Goal: Transaction & Acquisition: Purchase product/service

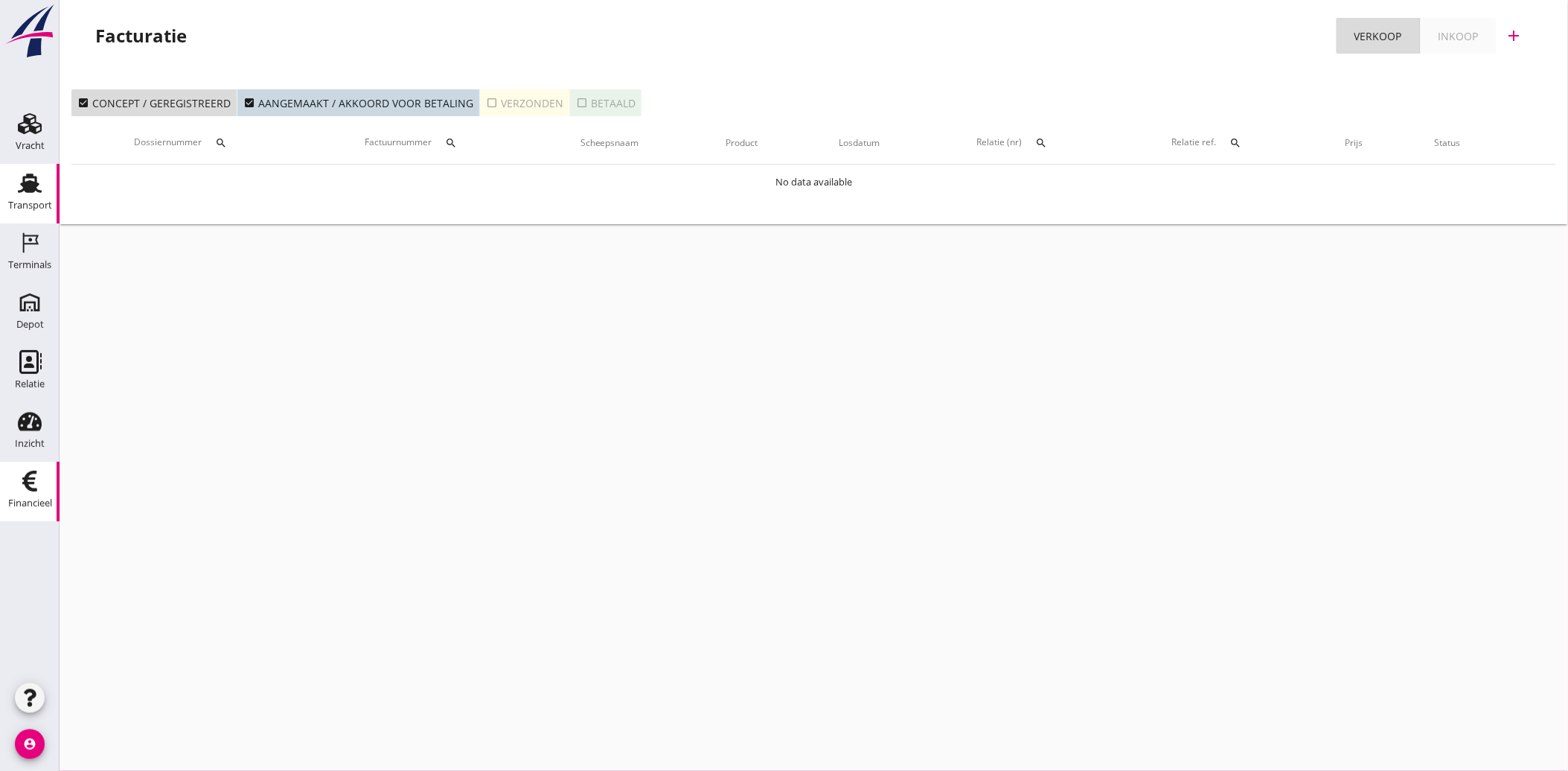
drag, startPoint x: 21, startPoint y: 191, endPoint x: 117, endPoint y: 260, distance: 118.2
click at [21, 192] on use at bounding box center [30, 183] width 24 height 19
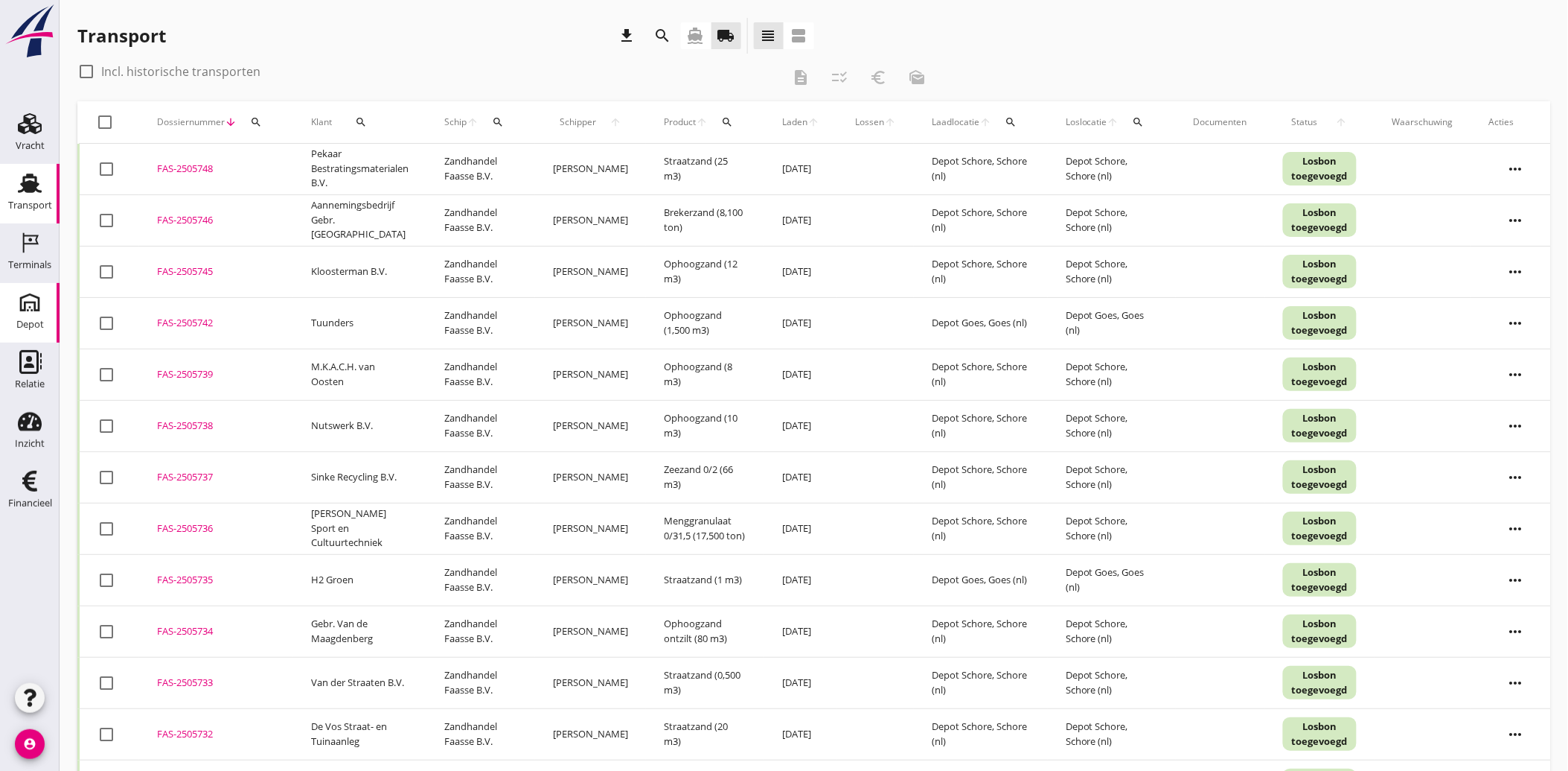
click at [32, 308] on icon "Depot" at bounding box center [30, 302] width 24 height 24
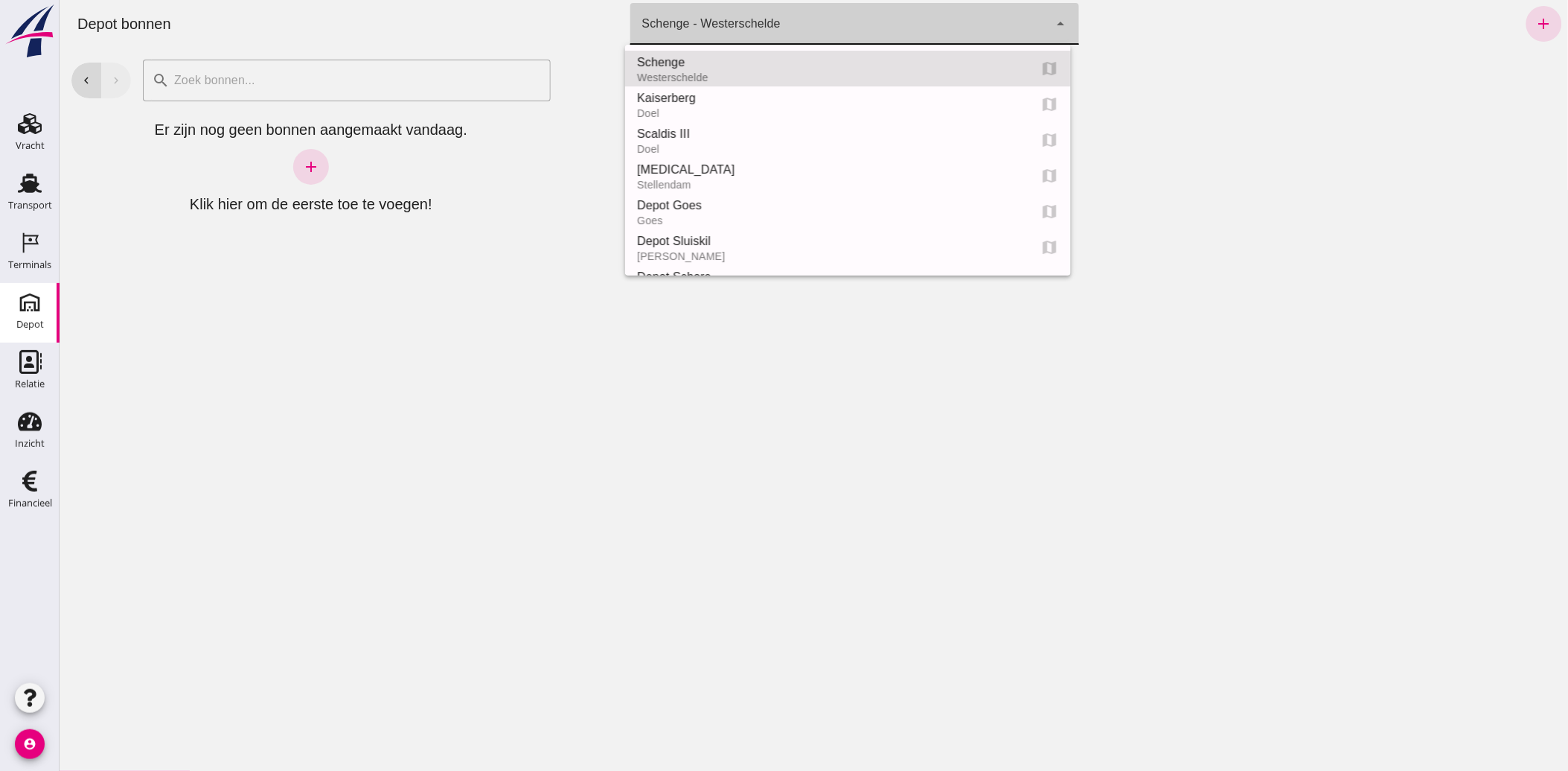
click at [845, 21] on div "Schenge - Westerschelde 9c876888-926f-4f5f-969d-c779b766b815" at bounding box center [839, 24] width 419 height 42
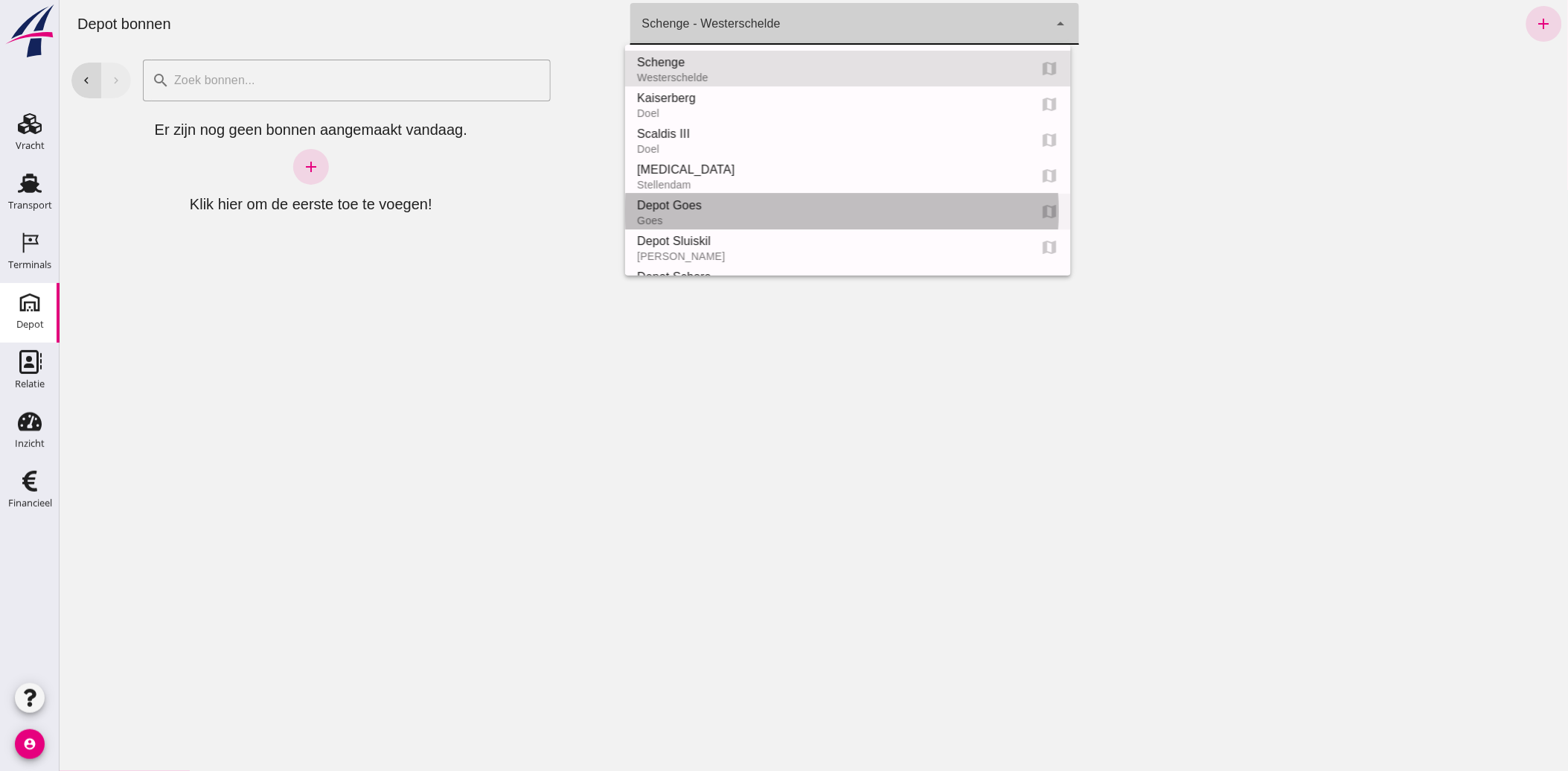
click at [656, 199] on div "Depot Goes" at bounding box center [826, 205] width 380 height 18
type input "8d49d884-38cb-411c-a66c-fafb858bb749"
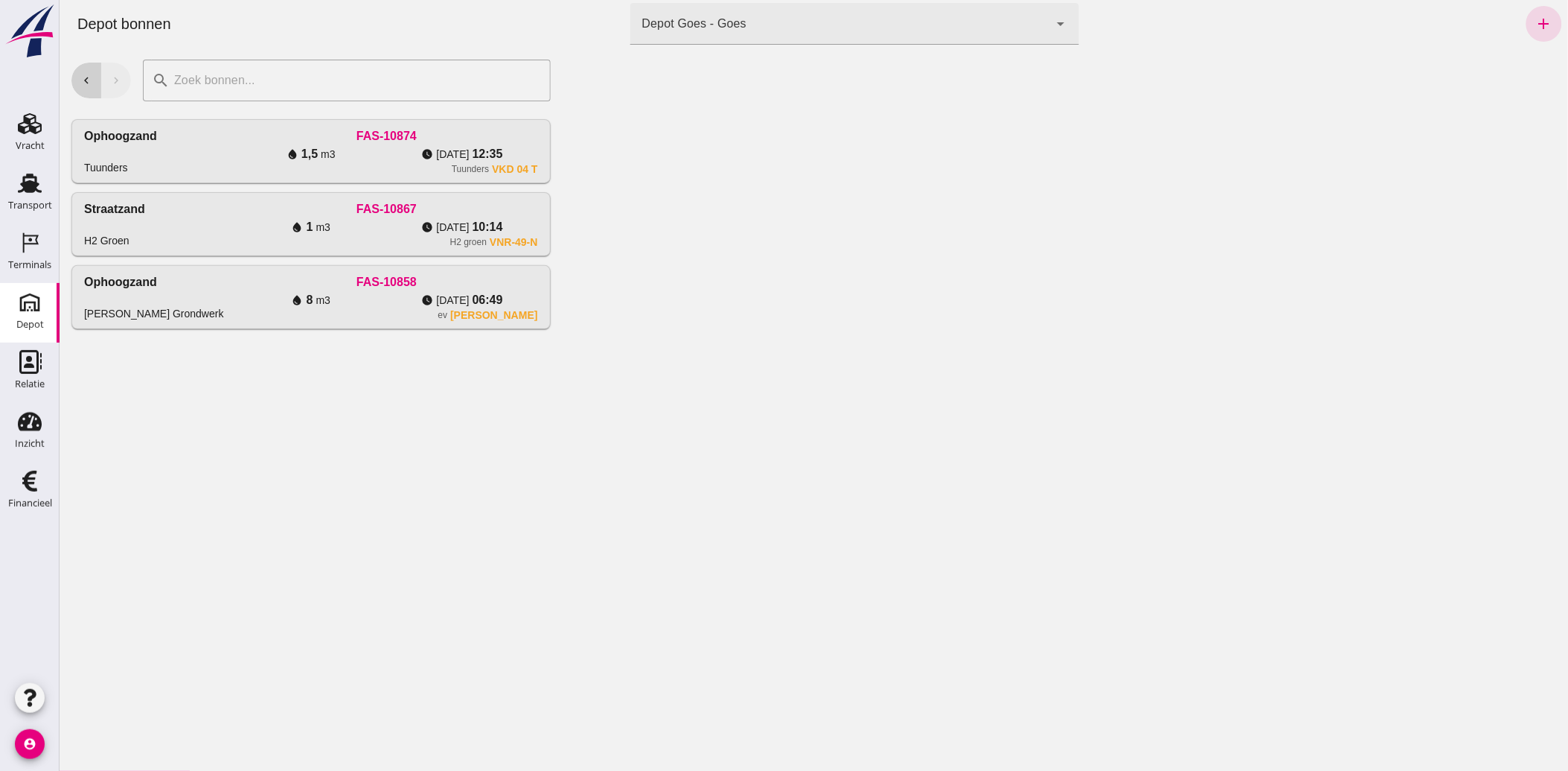
click at [86, 87] on icon "chevron_left" at bounding box center [86, 80] width 13 height 13
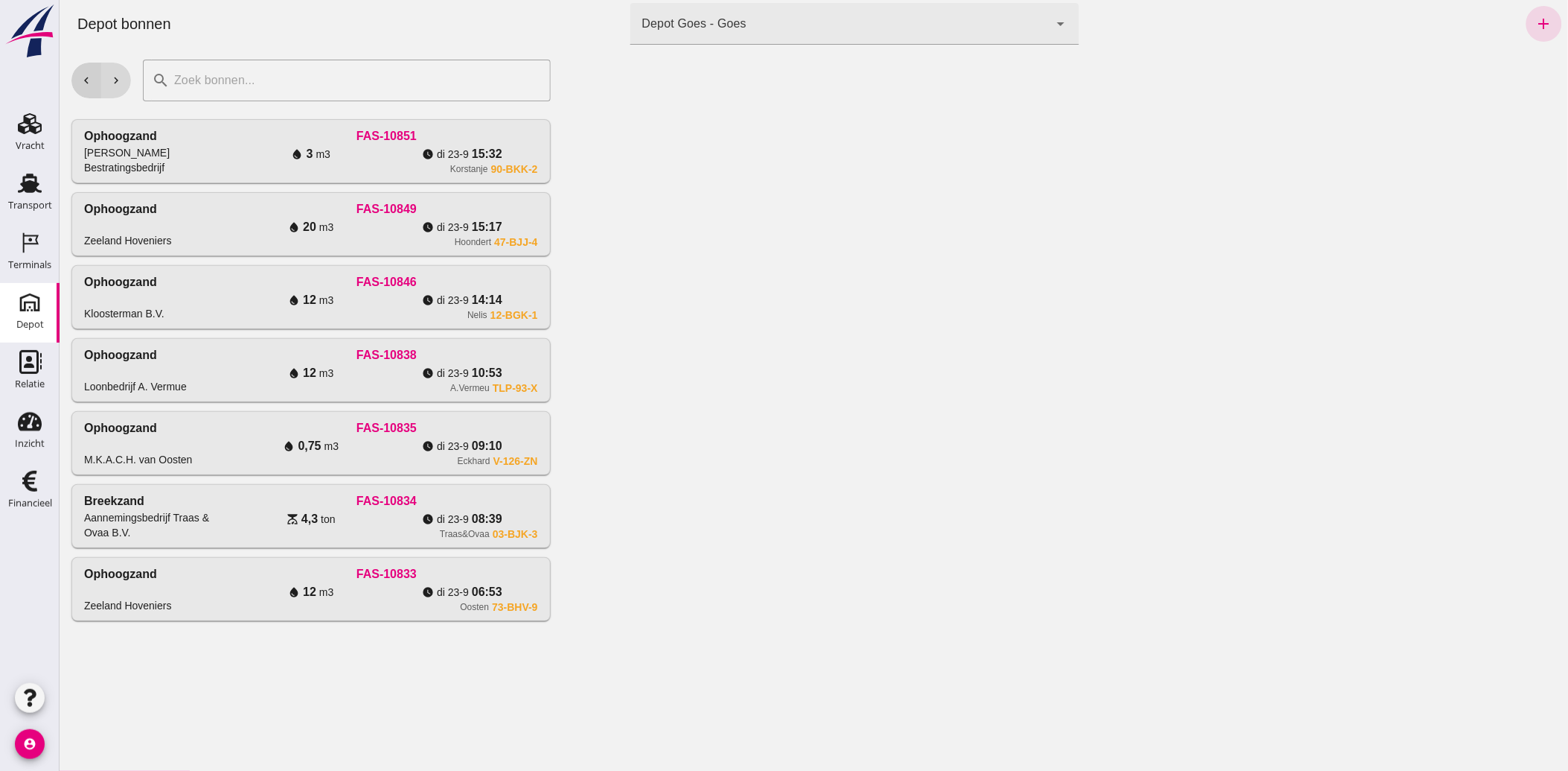
click at [86, 87] on icon "chevron_left" at bounding box center [86, 80] width 13 height 13
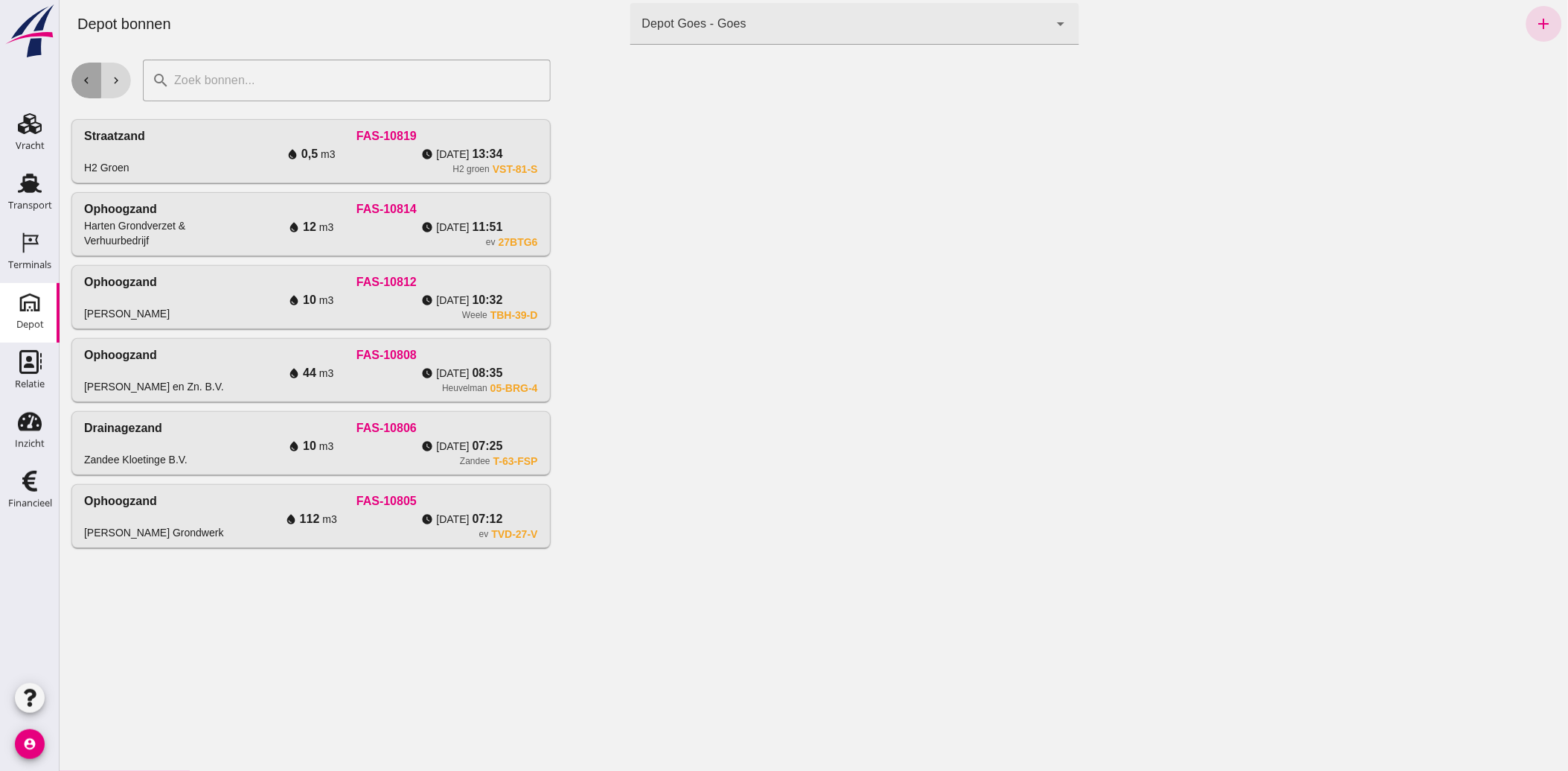
click at [76, 72] on button "chevron_left" at bounding box center [85, 81] width 30 height 36
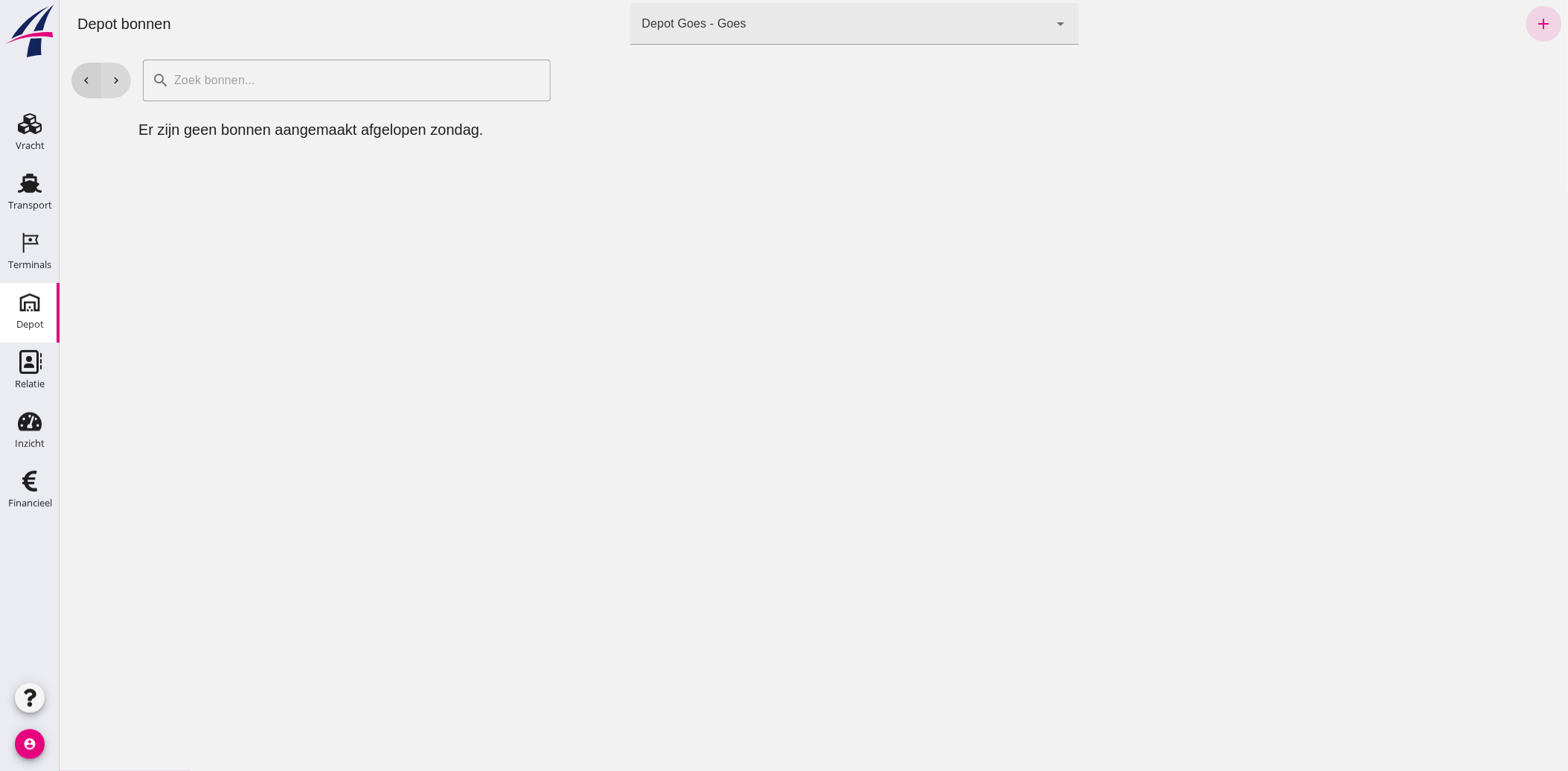
click at [76, 72] on button "chevron_left" at bounding box center [85, 81] width 30 height 36
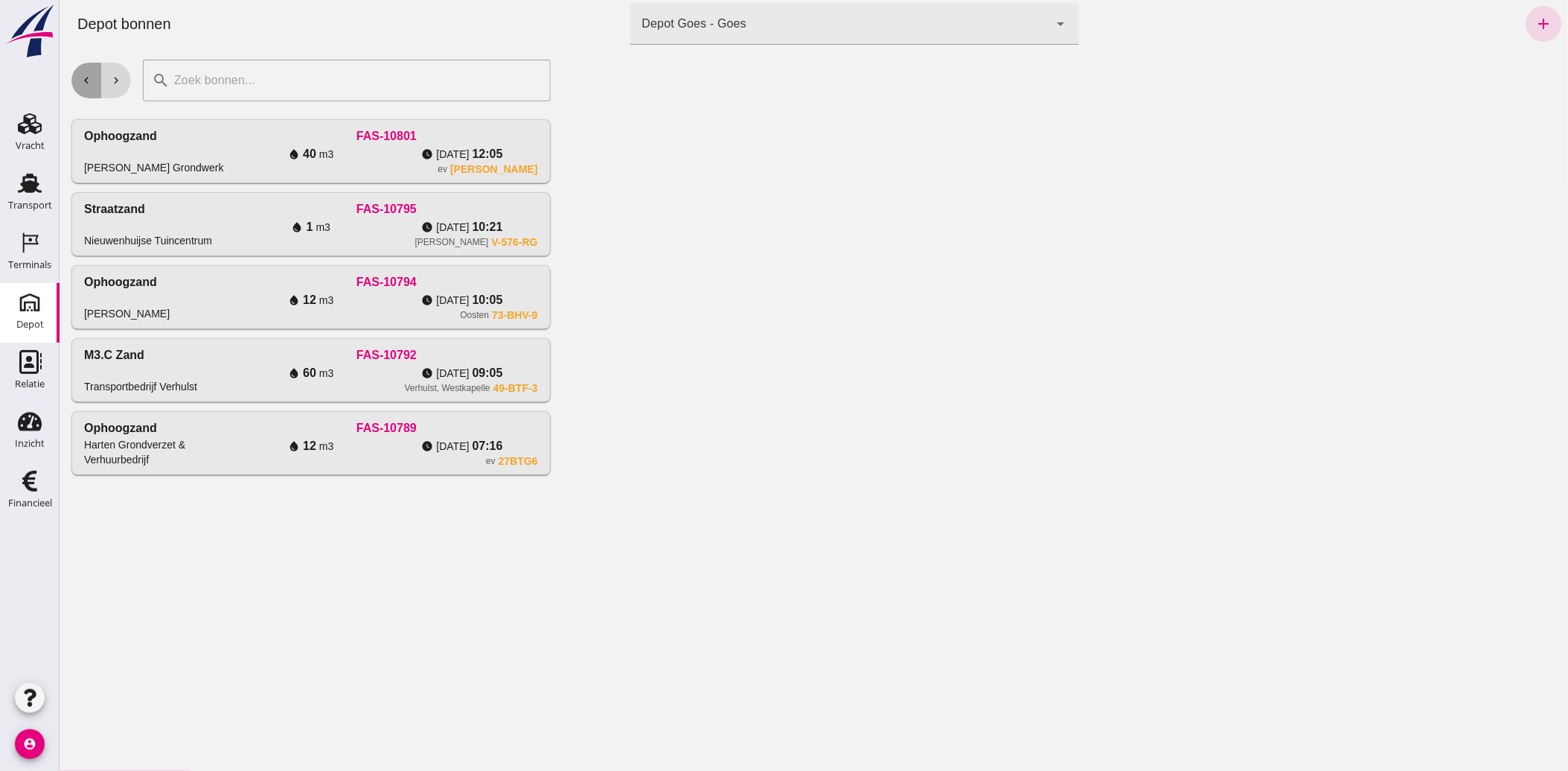
click at [76, 72] on button "chevron_left" at bounding box center [85, 81] width 30 height 36
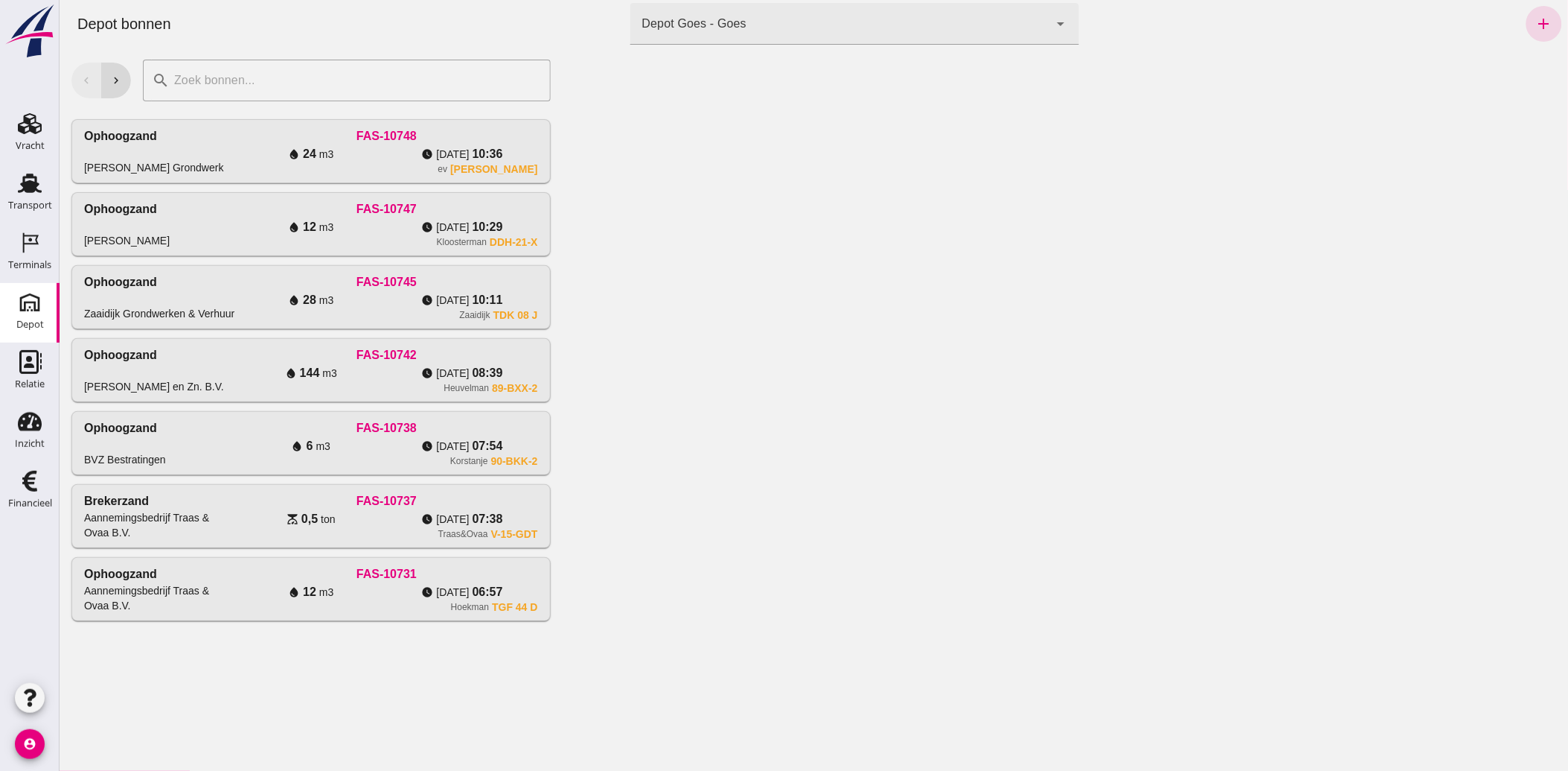
click at [76, 72] on div "chevron_left chevron_right" at bounding box center [100, 81] width 60 height 36
click at [89, 77] on div "chevron_left chevron_right" at bounding box center [100, 81] width 60 height 36
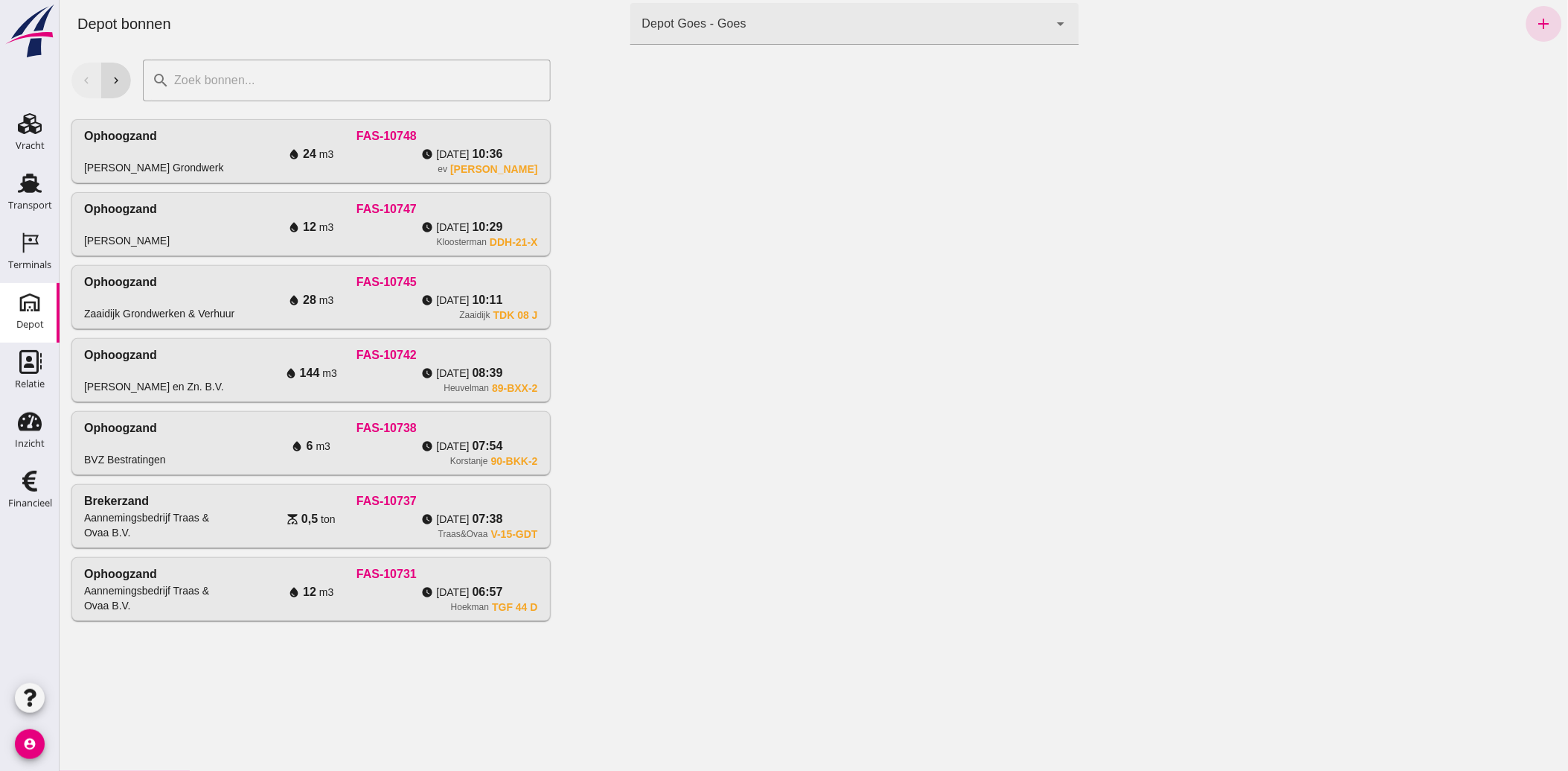
click at [89, 77] on div "chevron_left chevron_right" at bounding box center [100, 81] width 60 height 36
click at [37, 196] on div "Transport" at bounding box center [30, 206] width 44 height 21
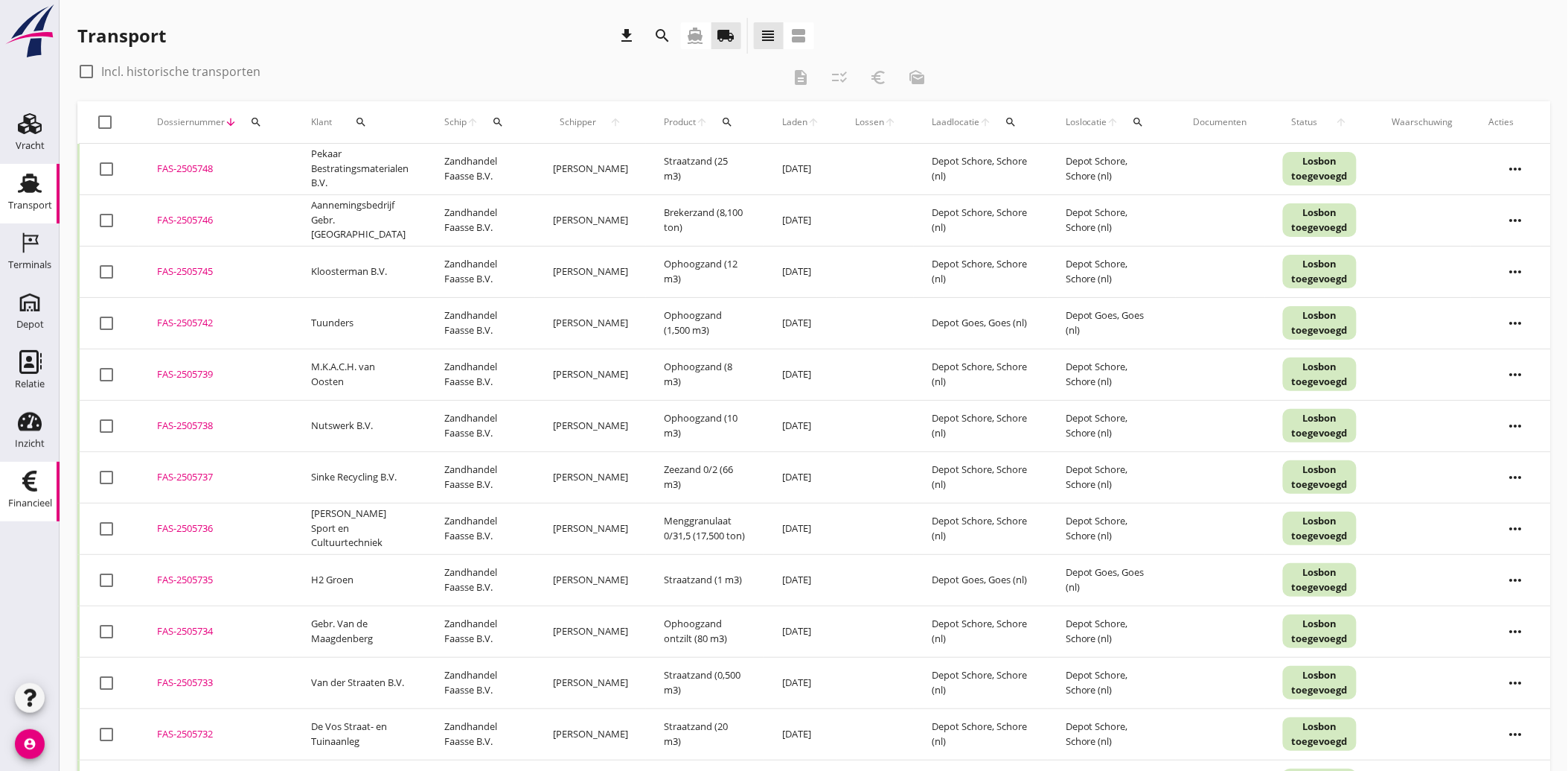
click at [17, 495] on div "Financieel" at bounding box center [30, 503] width 44 height 21
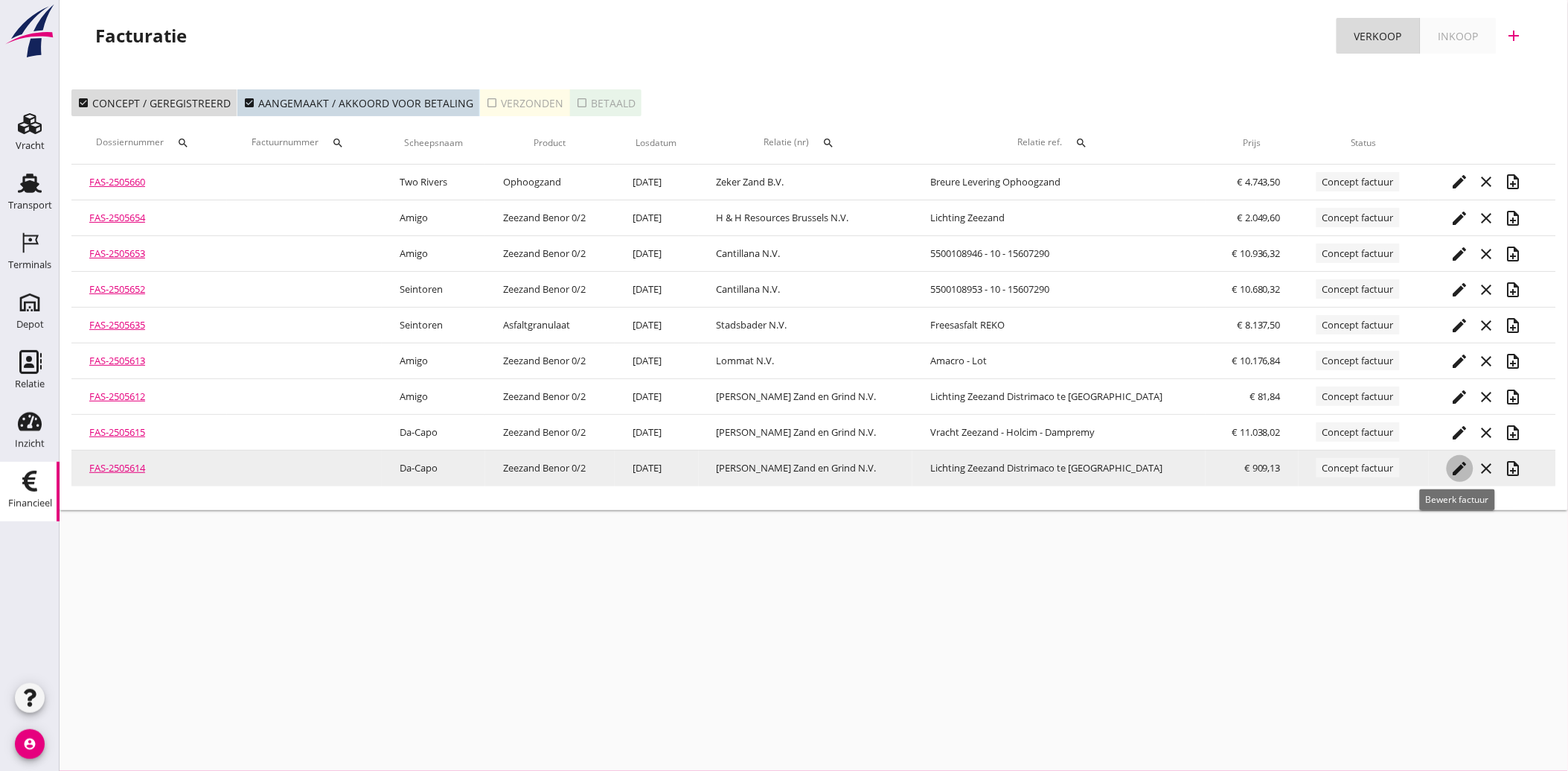
click at [1447, 465] on div "edit" at bounding box center [1460, 468] width 27 height 18
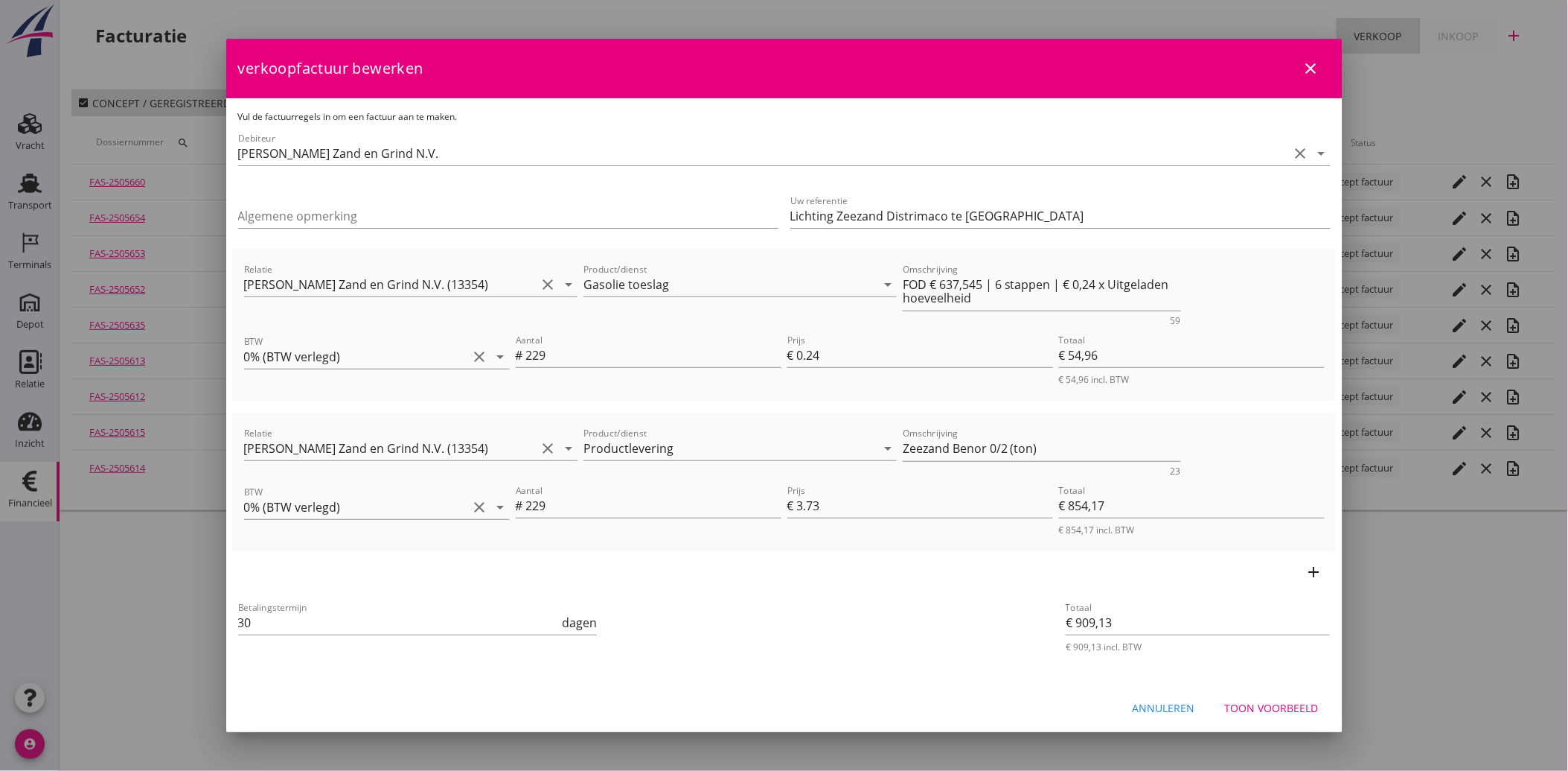
click at [1241, 708] on div "Toon voorbeeld" at bounding box center [1272, 708] width 93 height 15
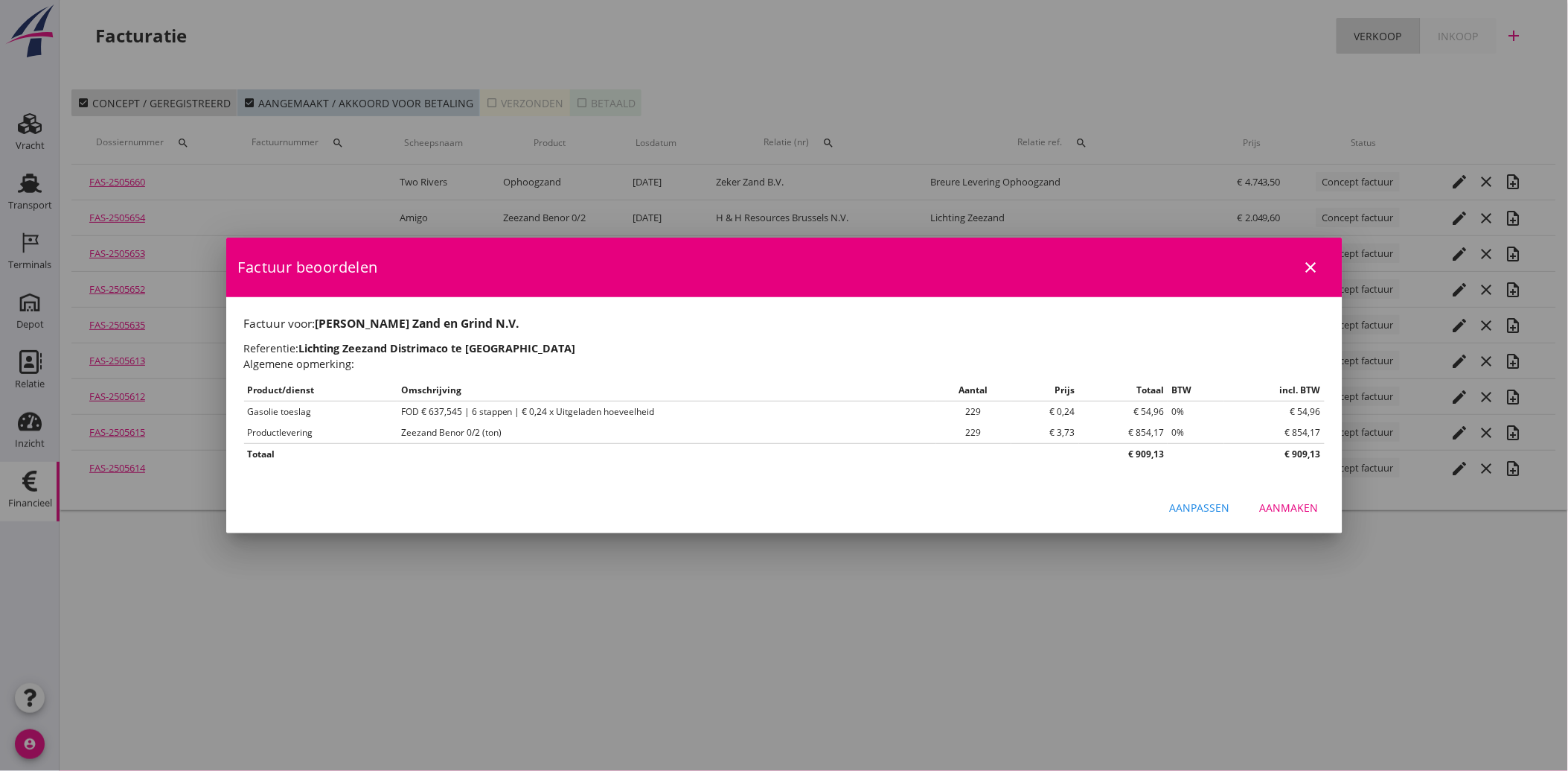
click at [1301, 506] on div "Aanmaken" at bounding box center [1290, 507] width 59 height 15
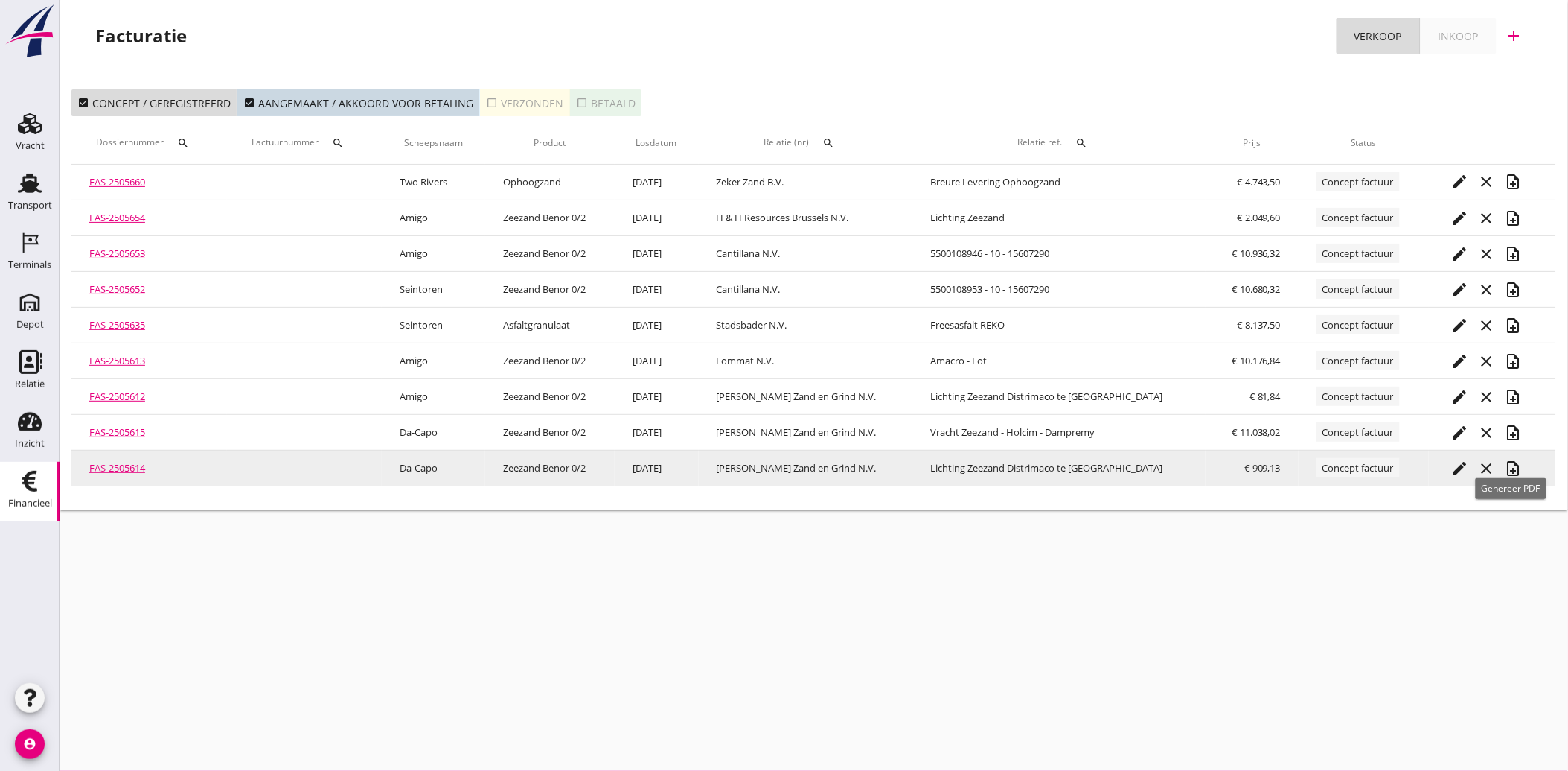
click at [1512, 472] on icon "note_add" at bounding box center [1514, 468] width 18 height 18
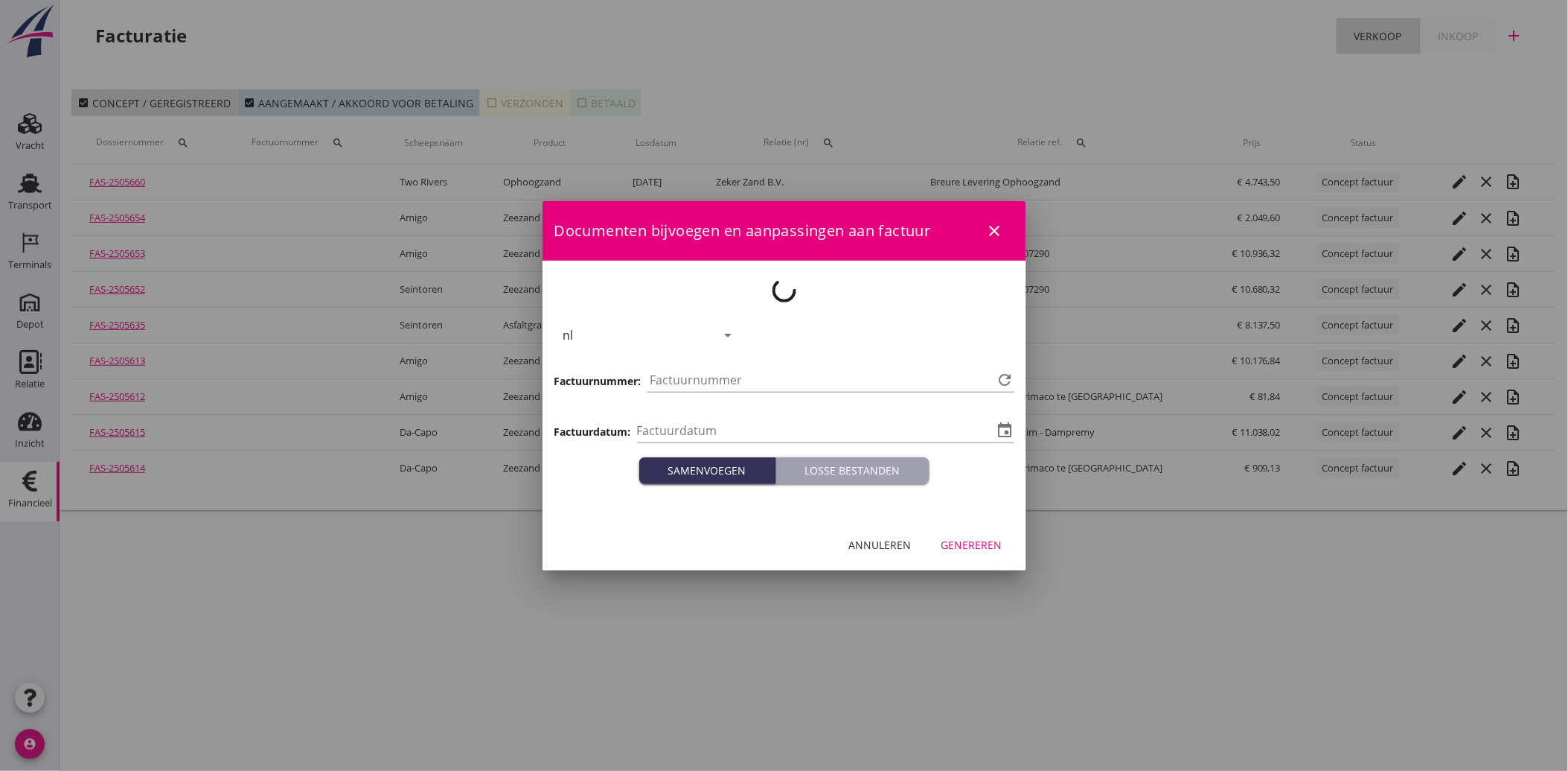
type input "[DATE]"
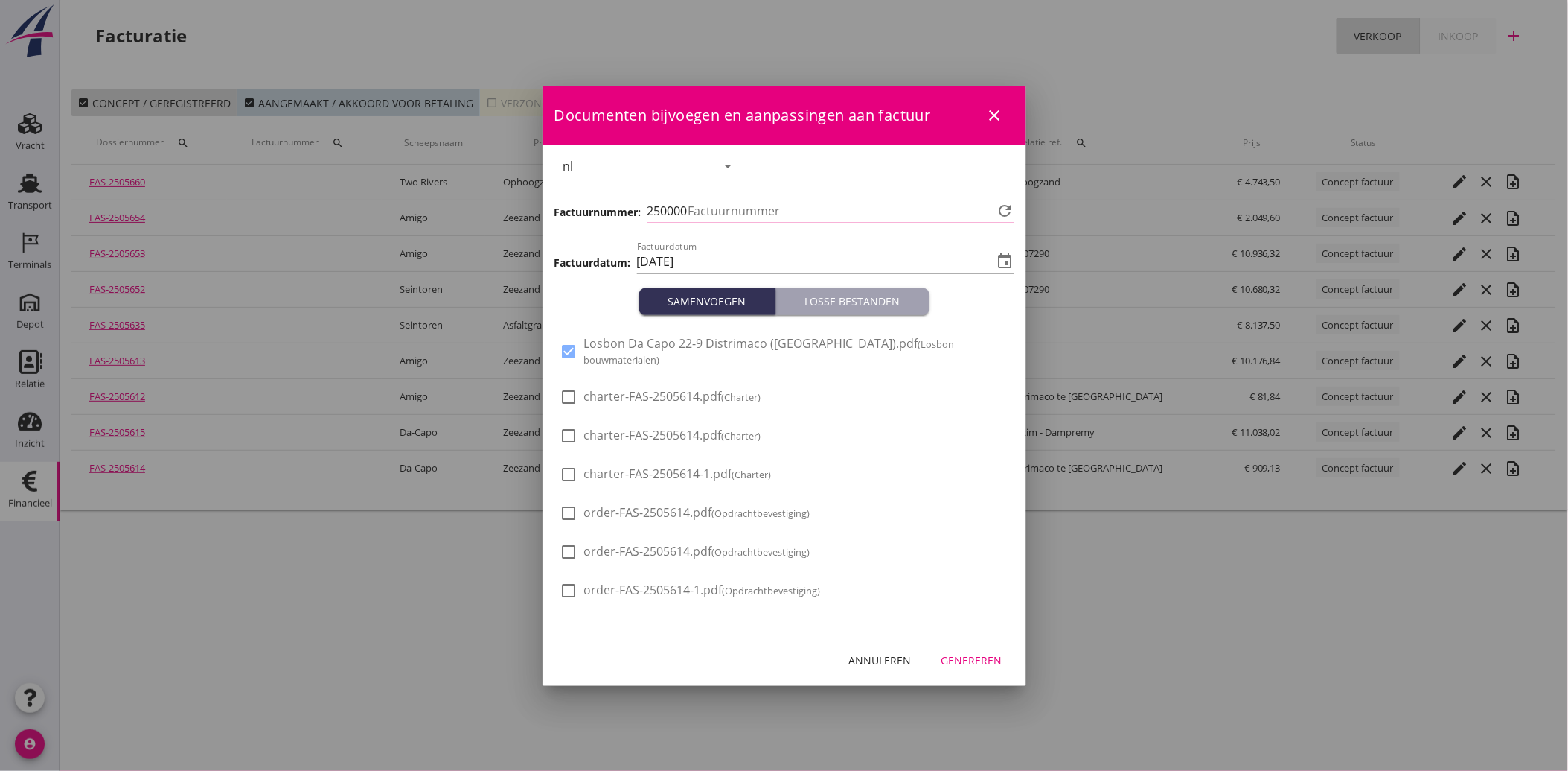
type input "3964"
click at [964, 657] on div "Genereren" at bounding box center [972, 660] width 61 height 15
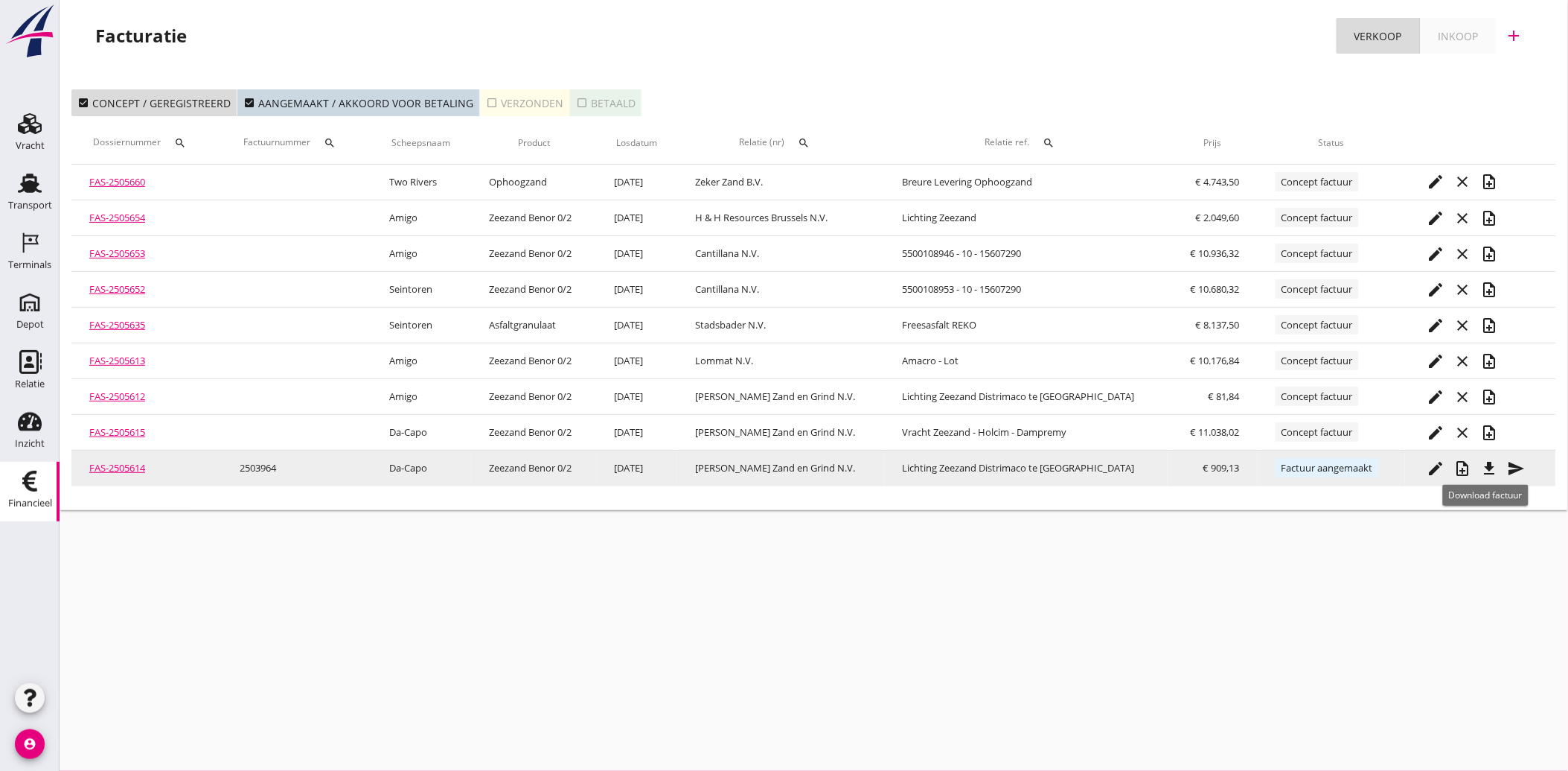
click at [1489, 462] on icon "file_download" at bounding box center [1490, 468] width 18 height 18
click at [1508, 464] on icon "send" at bounding box center [1517, 468] width 18 height 18
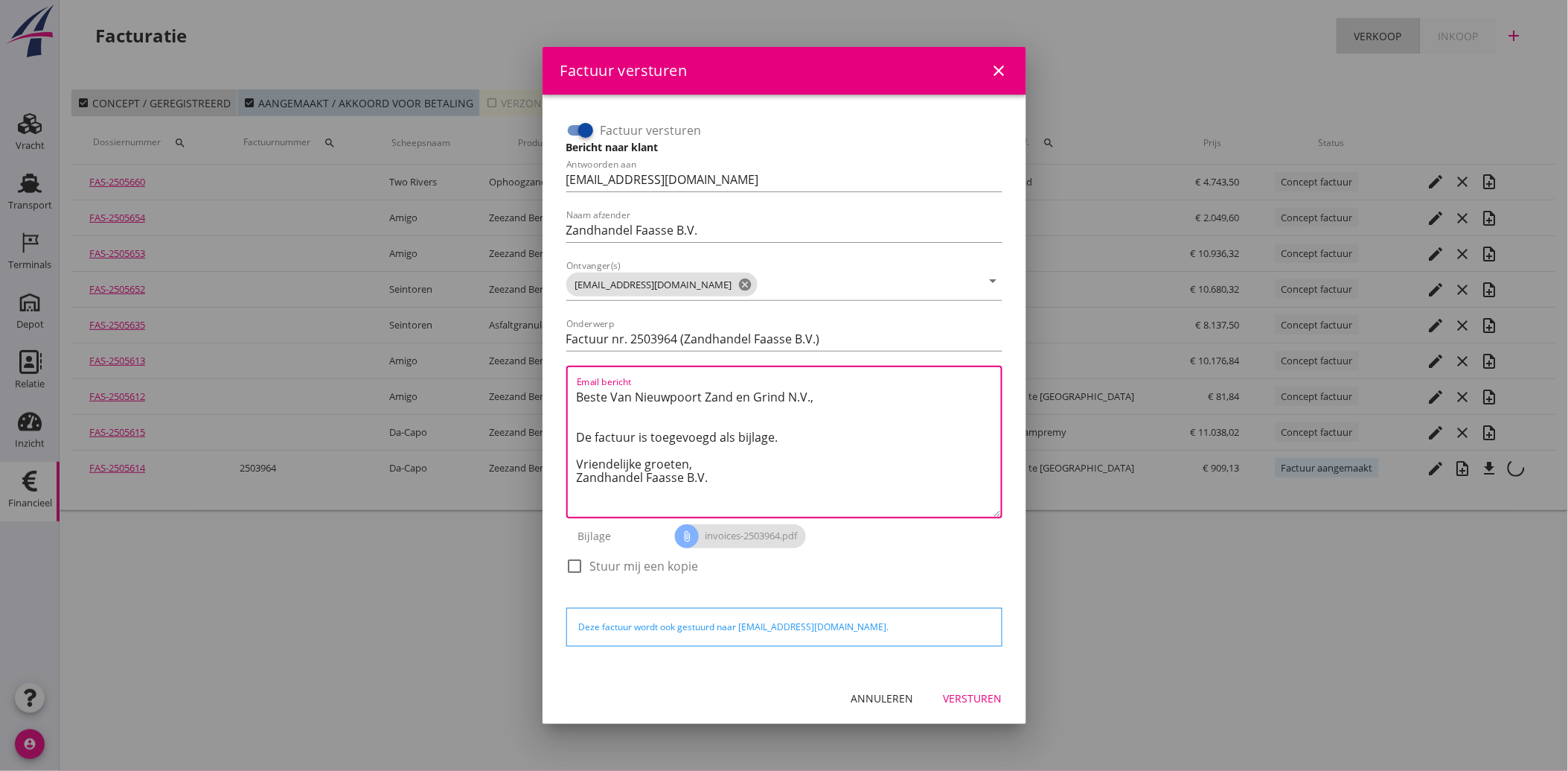
drag, startPoint x: 720, startPoint y: 482, endPoint x: 529, endPoint y: 370, distance: 221.4
click at [529, 370] on div "Factuur versturen close Factuur versturen Bericht naar klant Antwoorden aan [EM…" at bounding box center [784, 385] width 1568 height 771
paste textarea "Geachte heer/mevrouw, Hierbij zenden wij u onze factuur i.v.m. de door ons aan …"
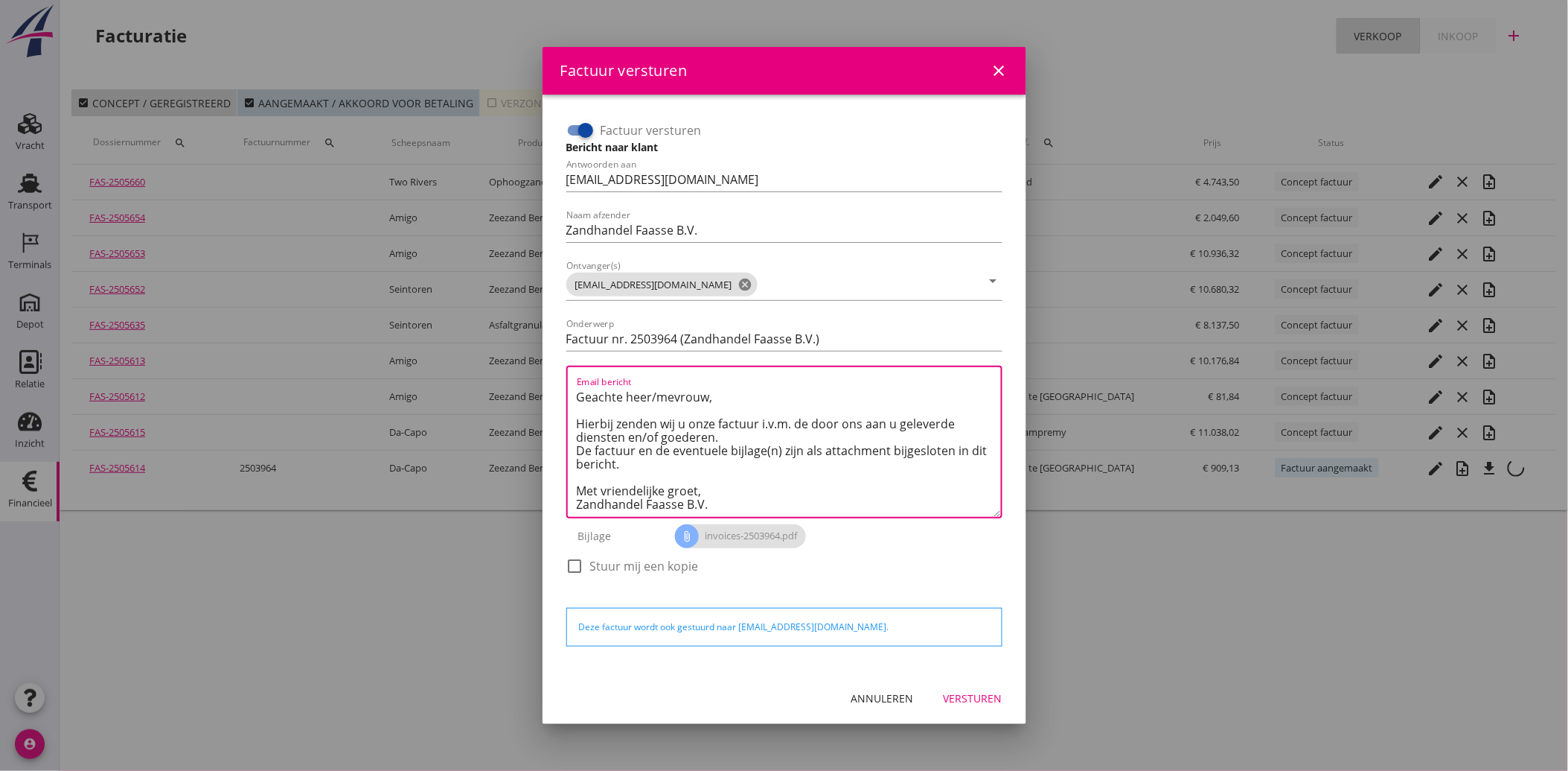
type textarea "Geachte heer/mevrouw, Hierbij zenden wij u onze factuur i.v.m. de door ons aan …"
click at [974, 706] on button "Versturen" at bounding box center [973, 699] width 83 height 27
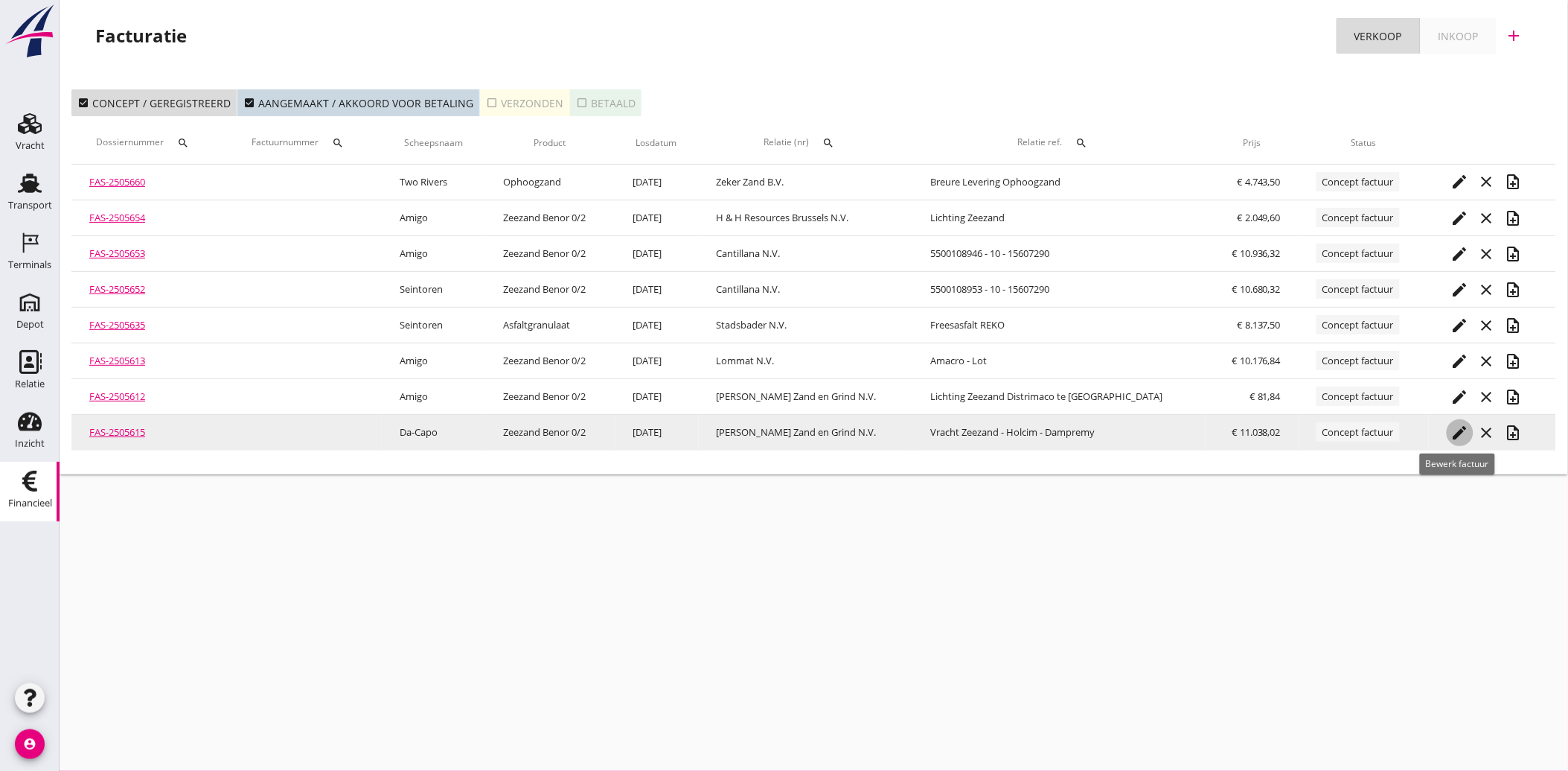
click at [1456, 429] on icon "edit" at bounding box center [1460, 433] width 18 height 18
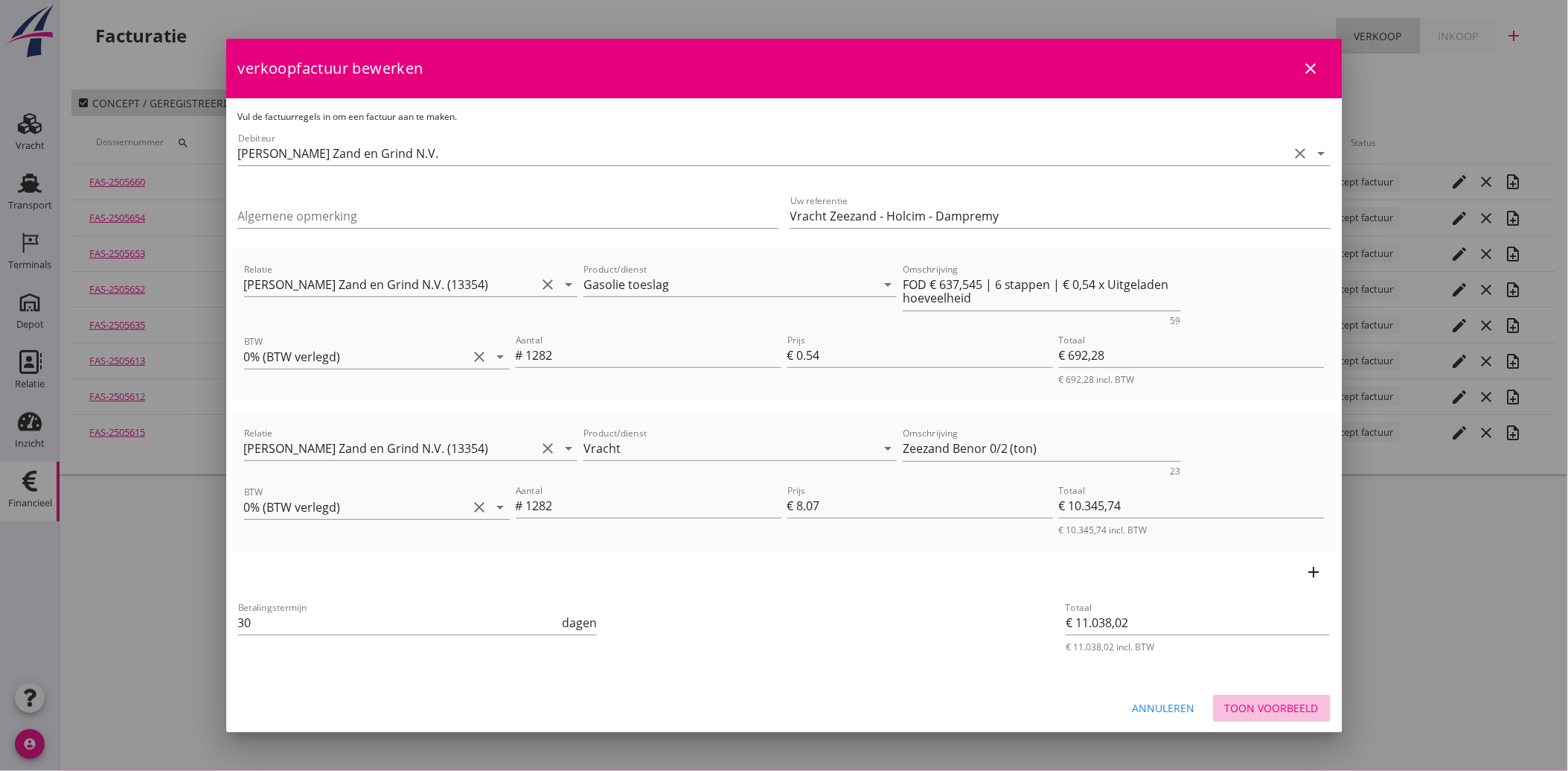
click at [1256, 708] on div "Toon voorbeeld" at bounding box center [1272, 708] width 93 height 15
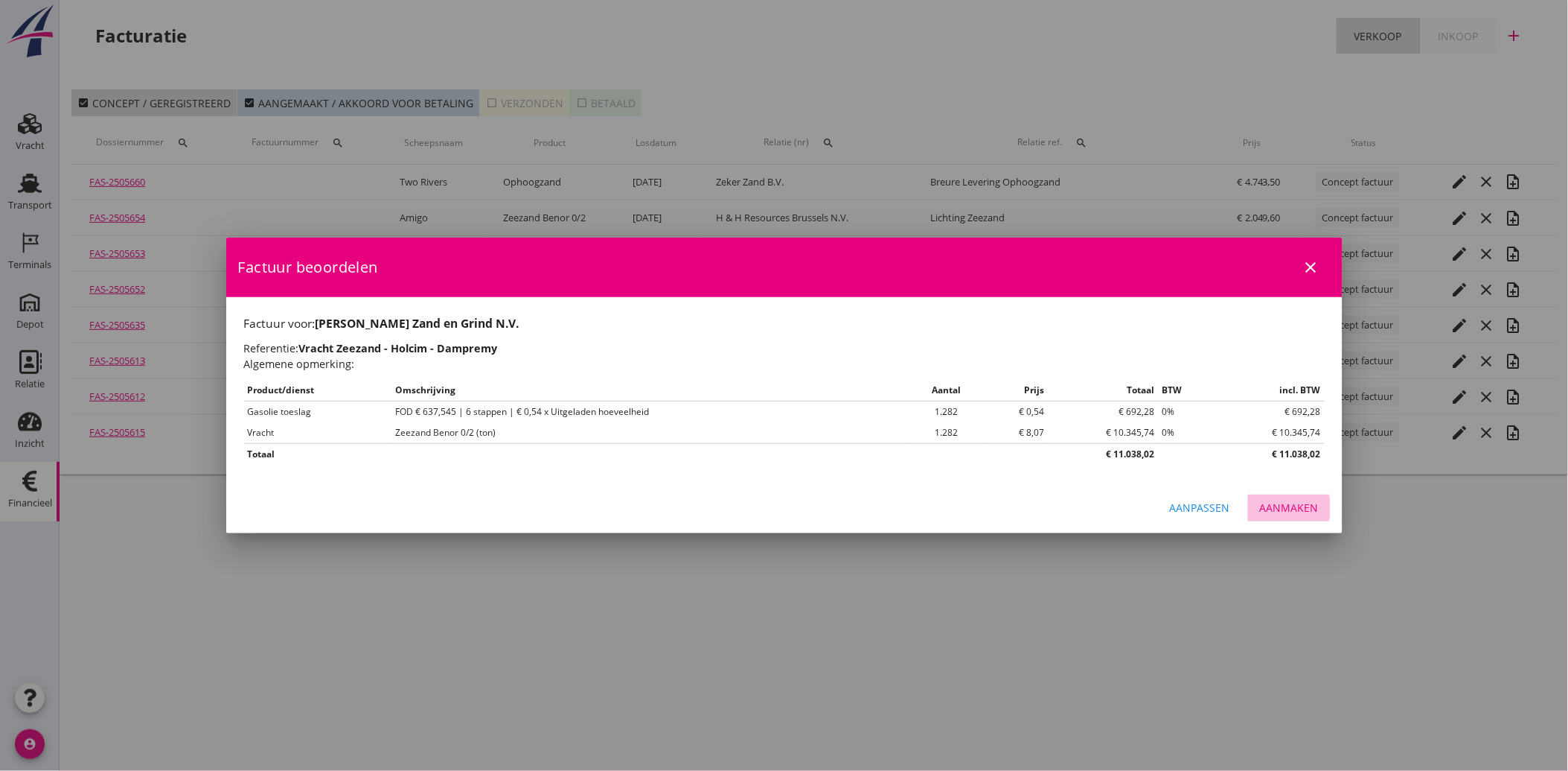
click at [1293, 504] on div "Aanmaken" at bounding box center [1290, 507] width 59 height 15
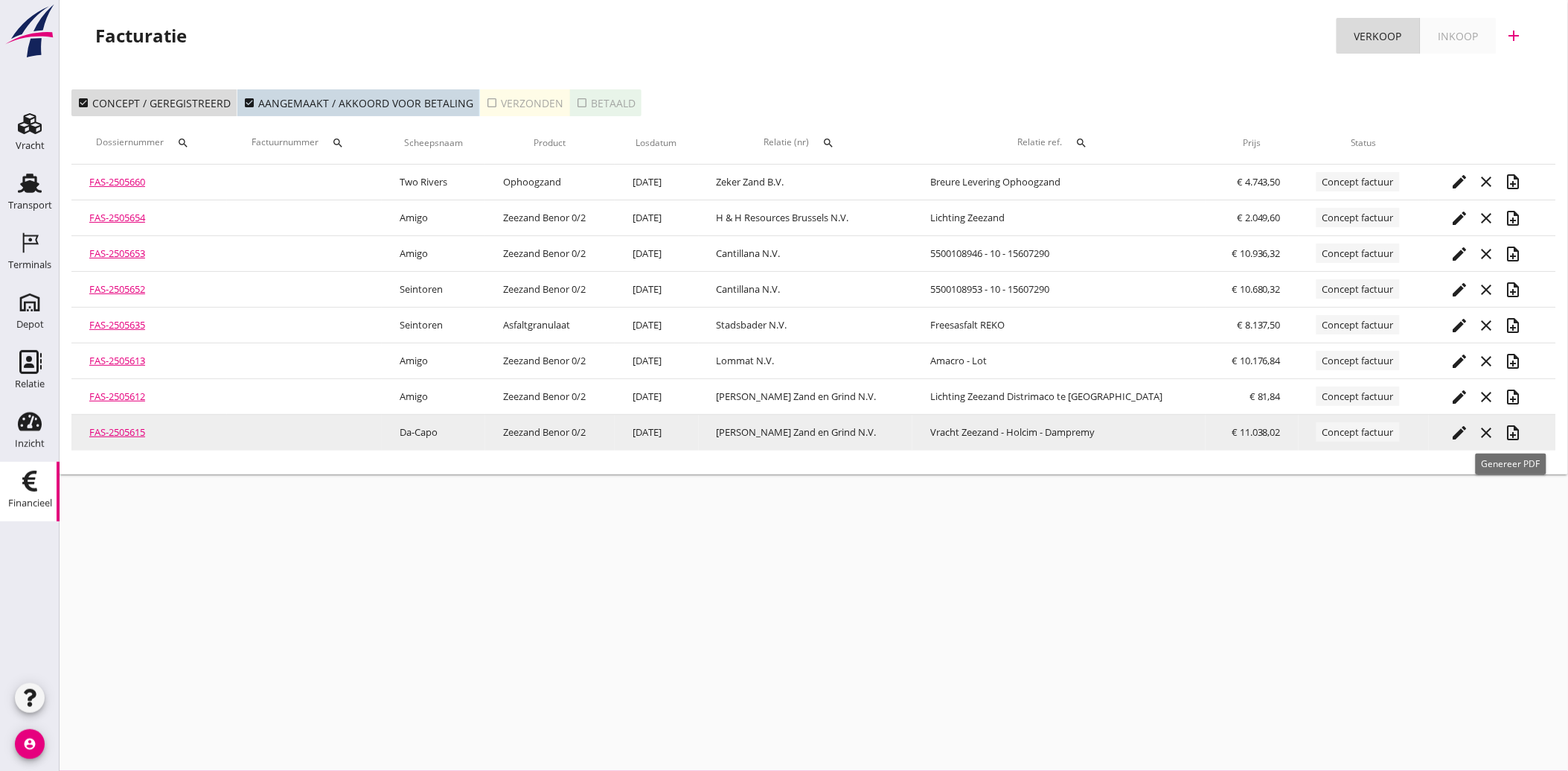
click at [1516, 430] on icon "note_add" at bounding box center [1514, 433] width 18 height 18
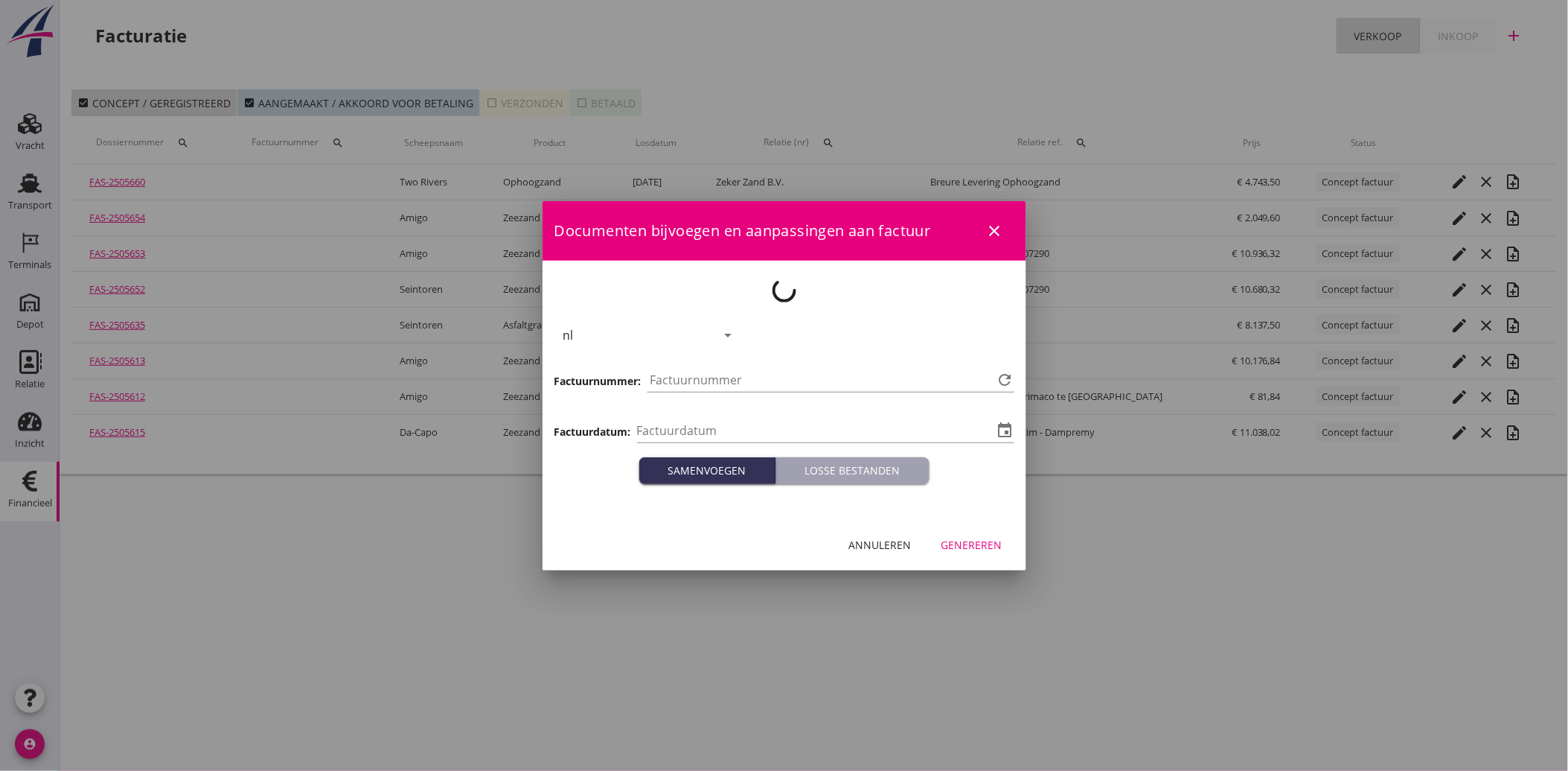
type input "[DATE]"
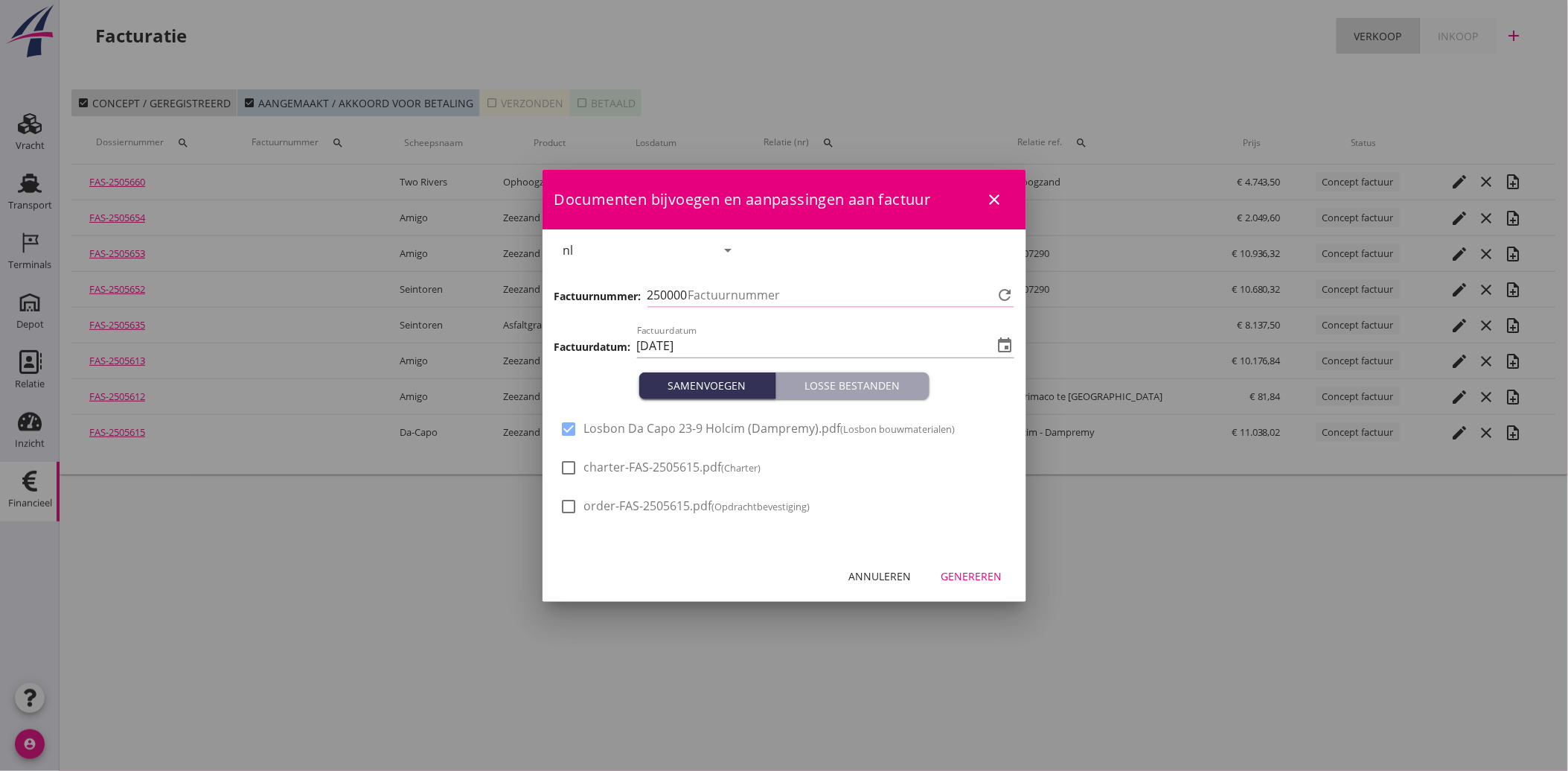
type input "3965"
click at [983, 572] on div "Genereren" at bounding box center [972, 576] width 61 height 15
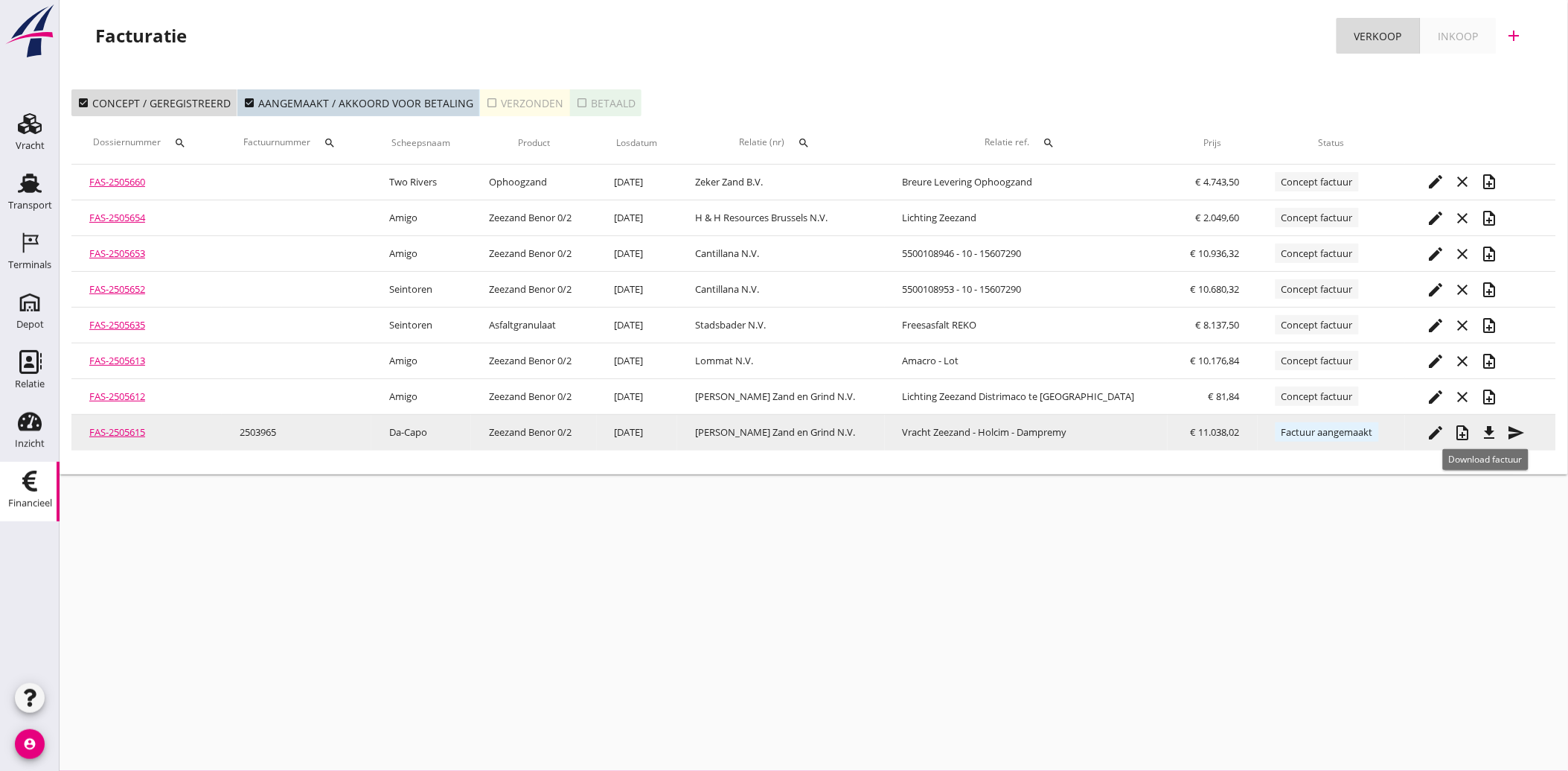
click at [1482, 428] on icon "file_download" at bounding box center [1490, 433] width 18 height 18
click at [1510, 431] on icon "send" at bounding box center [1517, 433] width 18 height 18
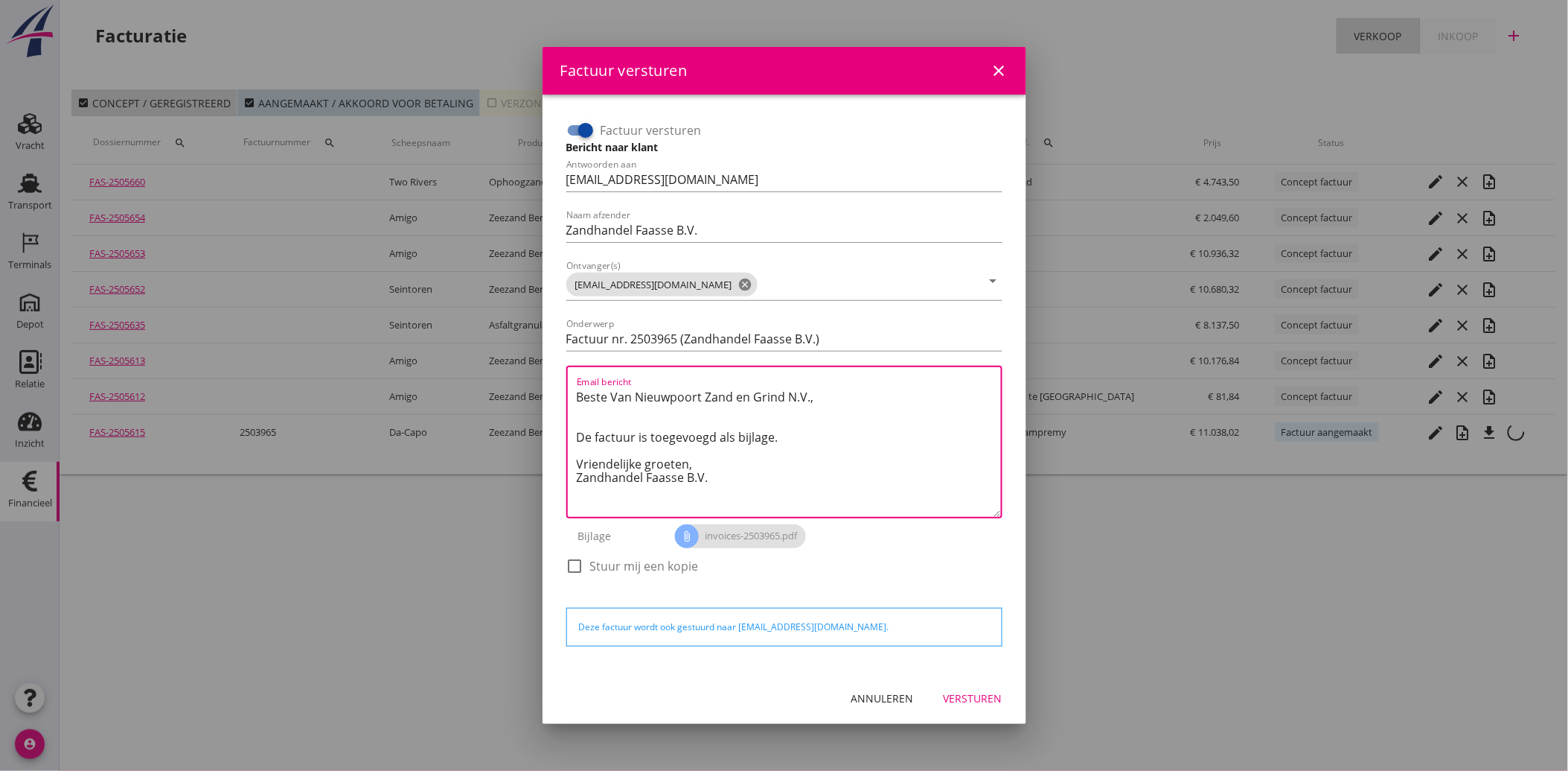
drag, startPoint x: 717, startPoint y: 478, endPoint x: 567, endPoint y: 380, distance: 179.2
click at [567, 380] on div "Email bericht Beste Van Nieuwpoort Zand en Grind N.V., De factuur is toegevoegd…" at bounding box center [785, 442] width 436 height 152
paste textarea "Geachte heer/mevrouw, Hierbij zenden wij u onze factuur i.v.m. de door ons aan …"
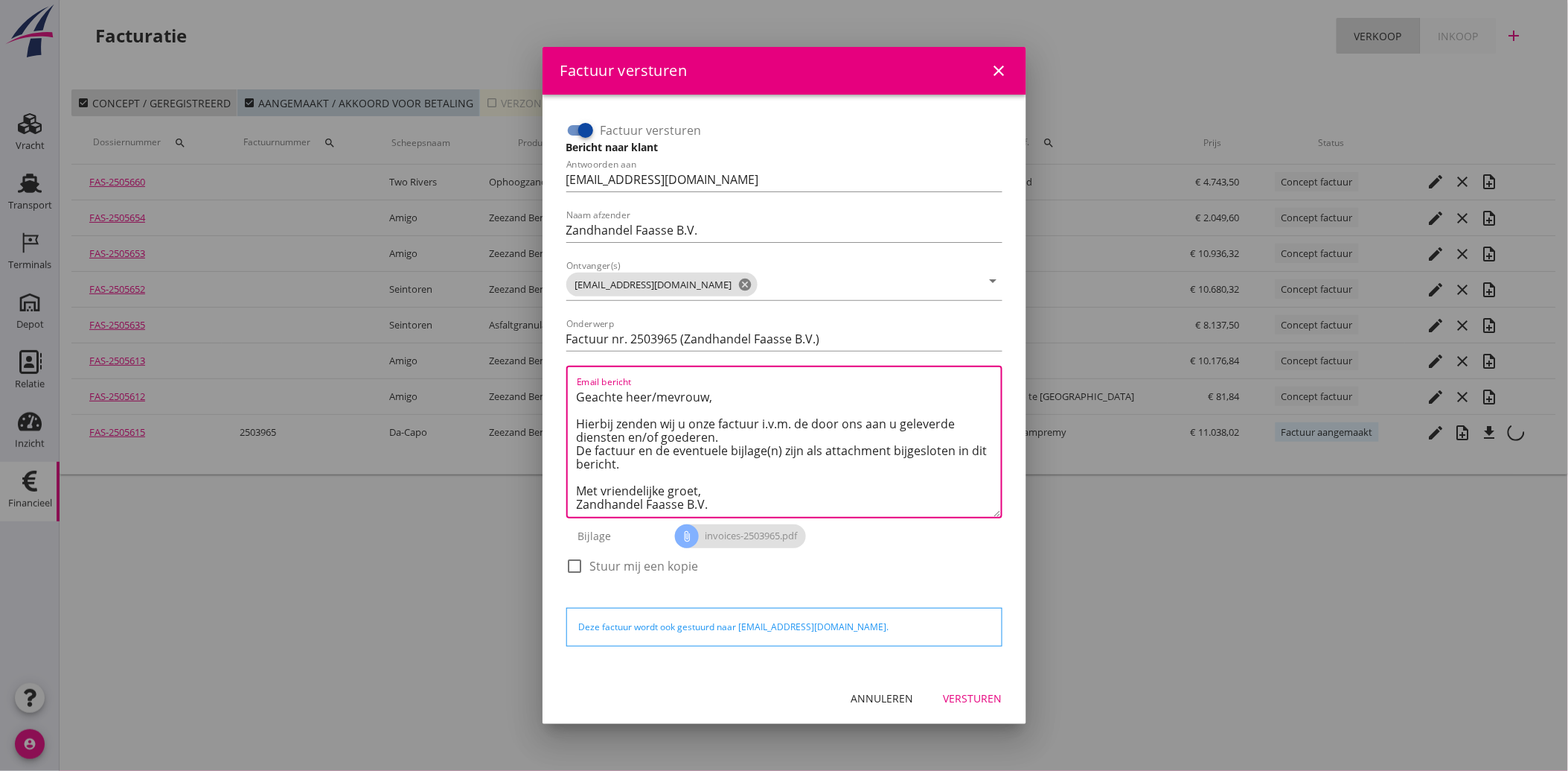
type textarea "Geachte heer/mevrouw, Hierbij zenden wij u onze factuur i.v.m. de door ons aan …"
click at [986, 693] on div "Versturen" at bounding box center [974, 698] width 59 height 15
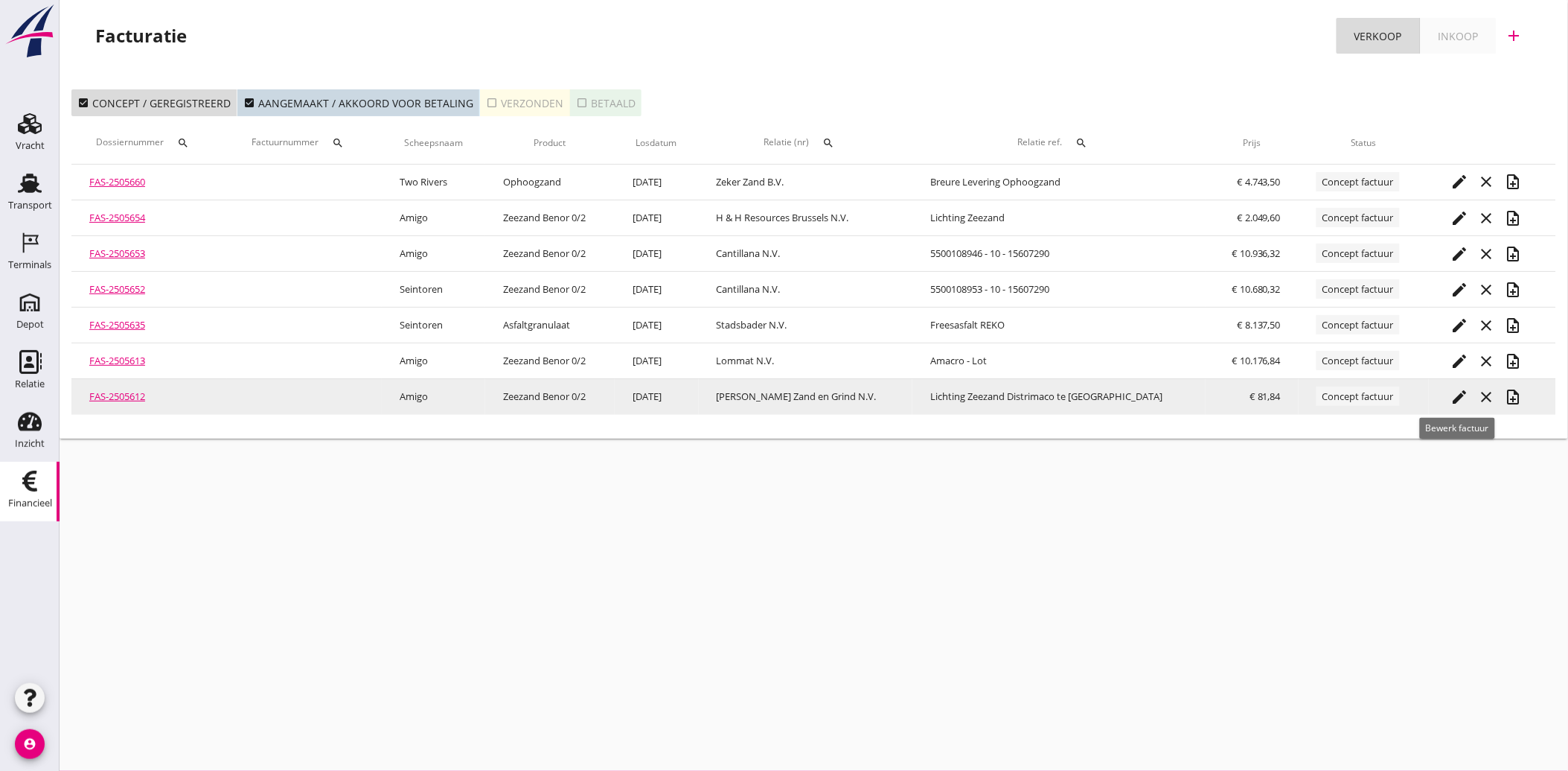
click at [1459, 394] on icon "edit" at bounding box center [1460, 396] width 18 height 18
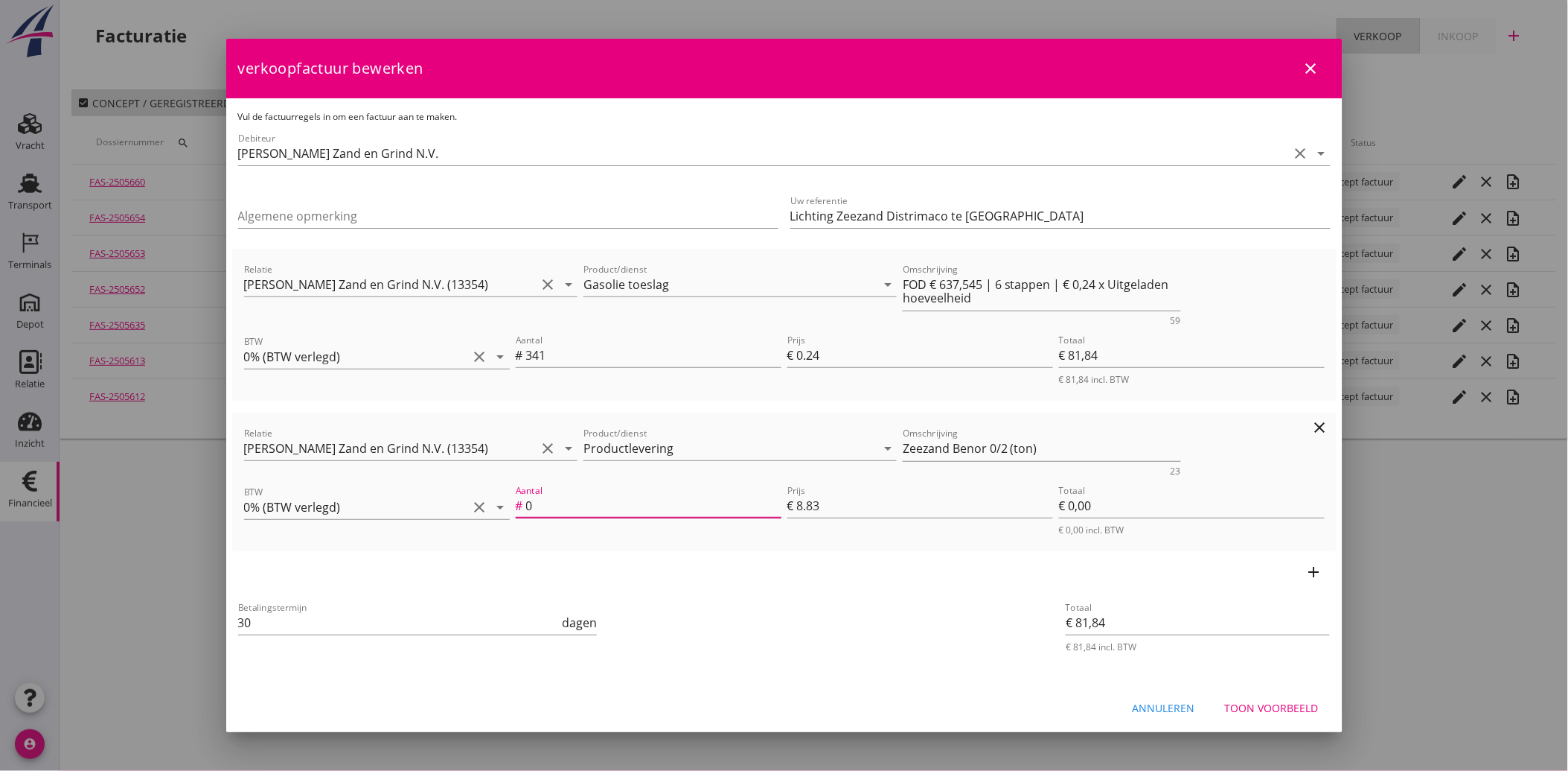
drag, startPoint x: 540, startPoint y: 506, endPoint x: 526, endPoint y: 507, distance: 14.0
click at [526, 506] on input "0" at bounding box center [653, 505] width 255 height 24
type input "3"
type input "€ 26,49"
type input "€ 108,33"
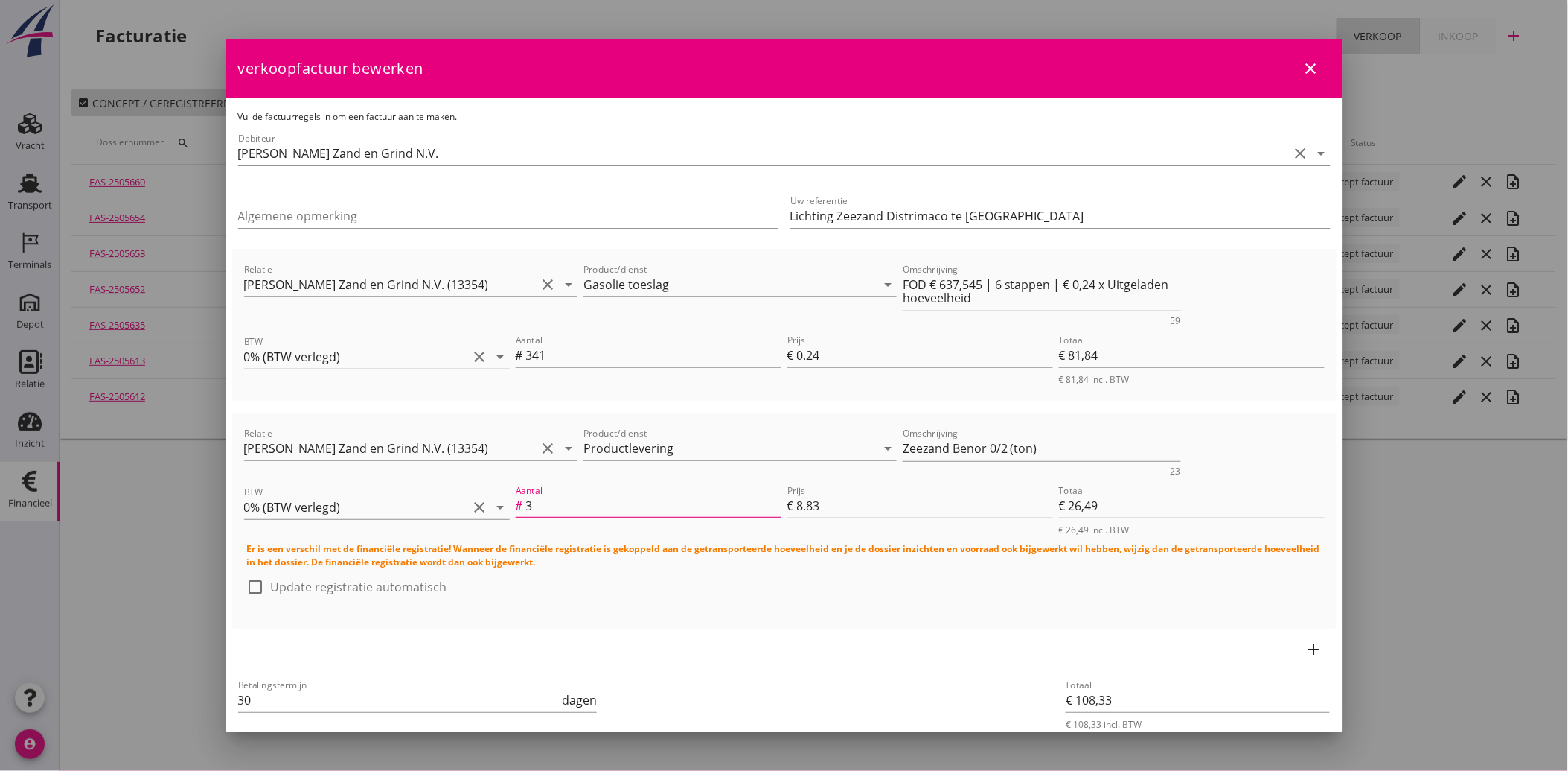
type input "34"
type input "€ 300,22"
type input "€ 382,06"
type input "341"
type input "€ 3.011,03"
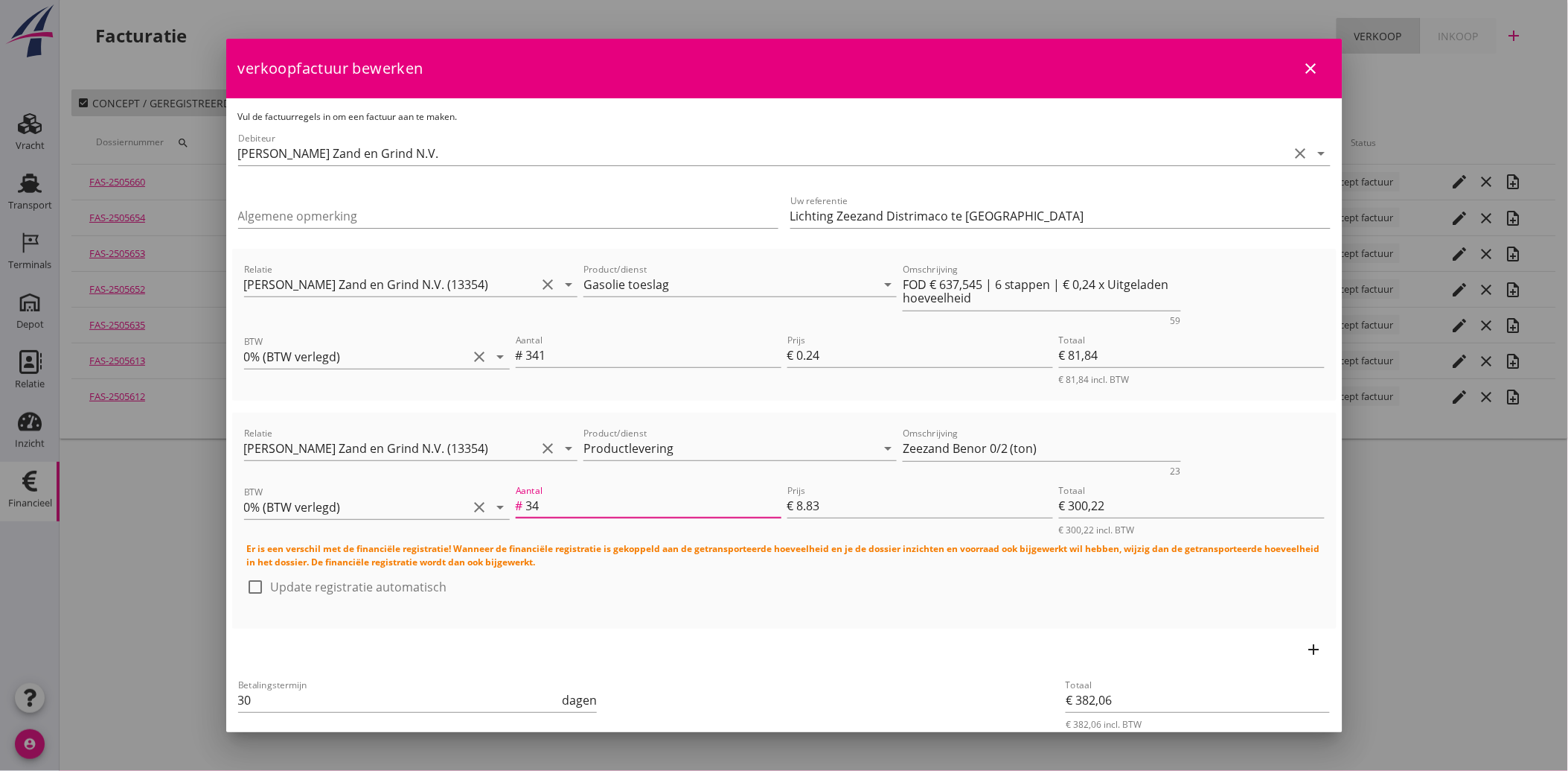
type input "€ 3.092,87"
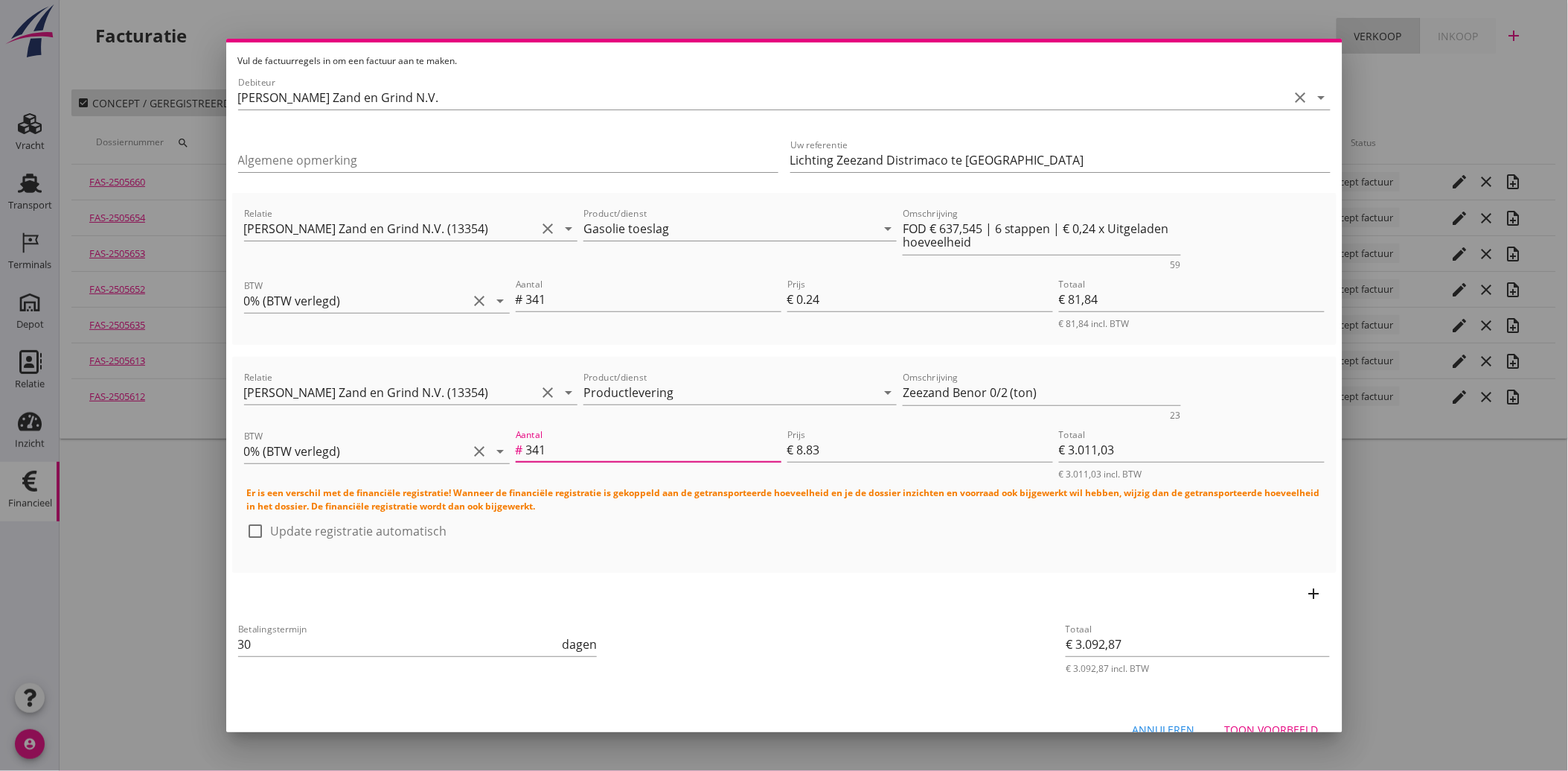
scroll to position [79, 0]
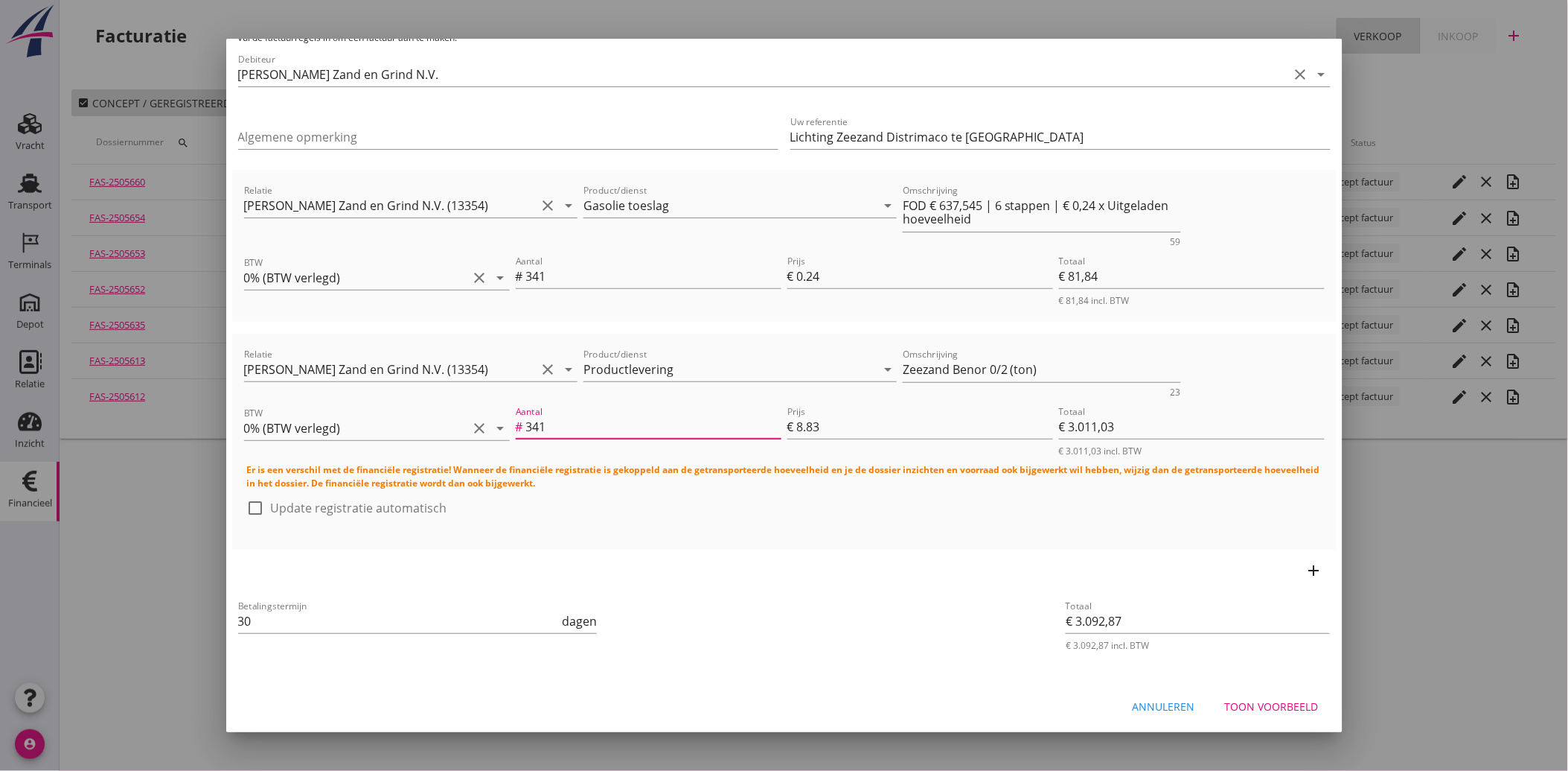
type input "341"
click at [1136, 706] on div "Annuleren" at bounding box center [1164, 706] width 63 height 15
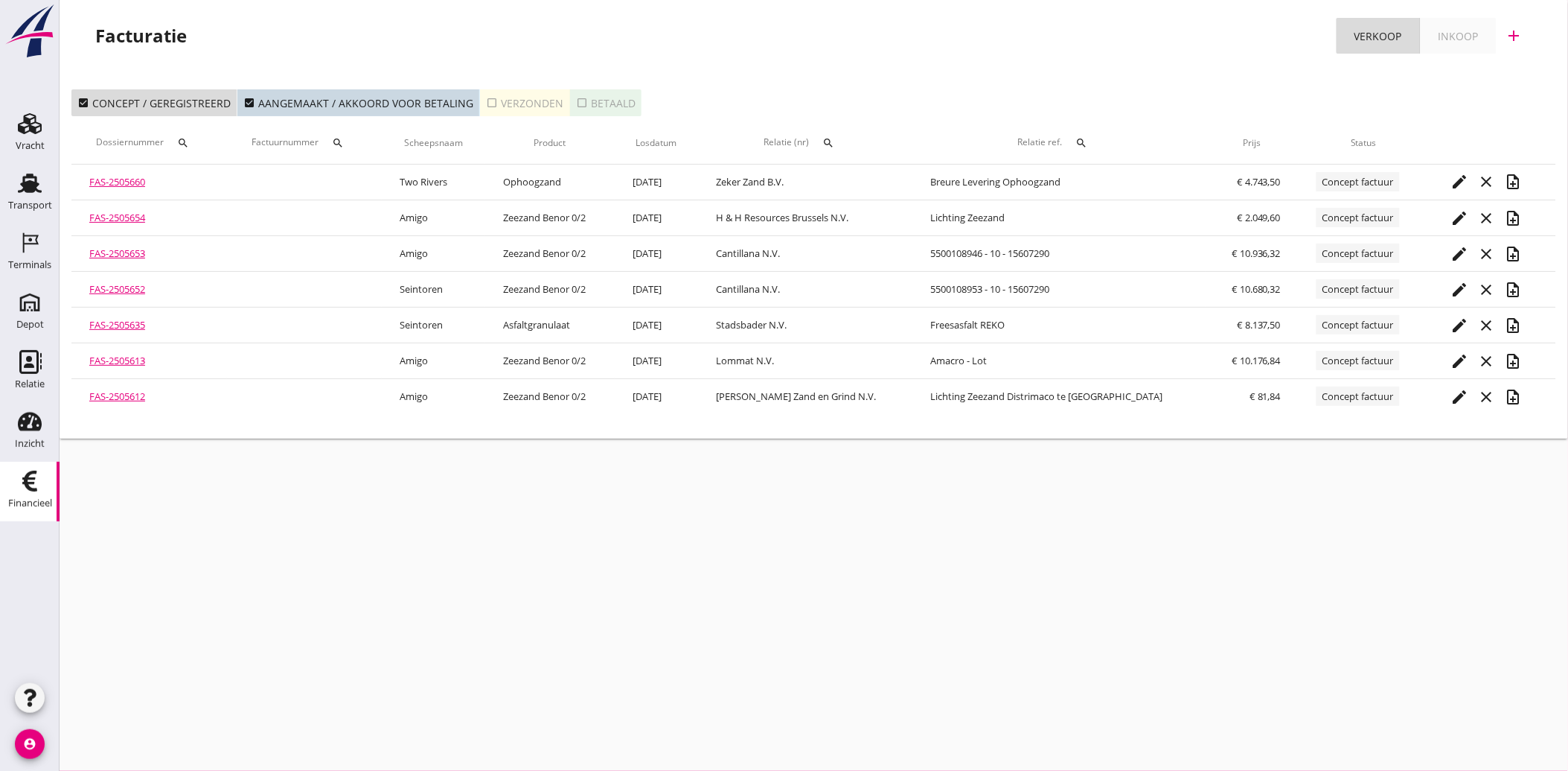
scroll to position [0, 0]
